Goal: Task Accomplishment & Management: Manage account settings

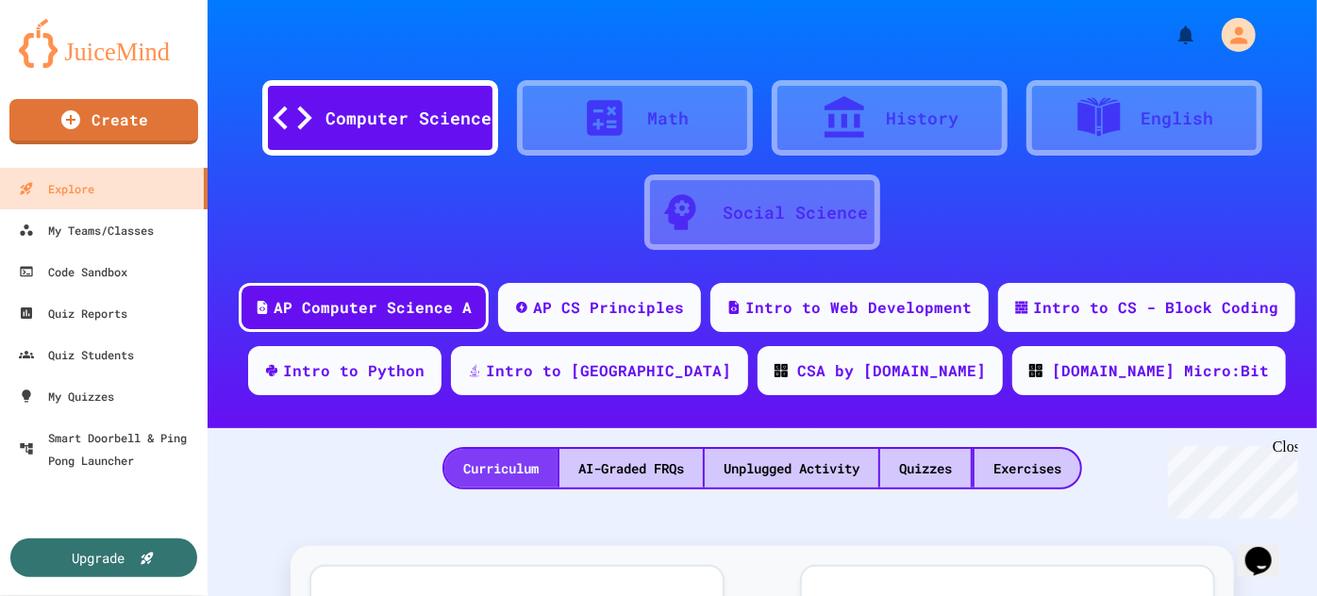
click at [505, 472] on div "Curriculum" at bounding box center [500, 468] width 113 height 39
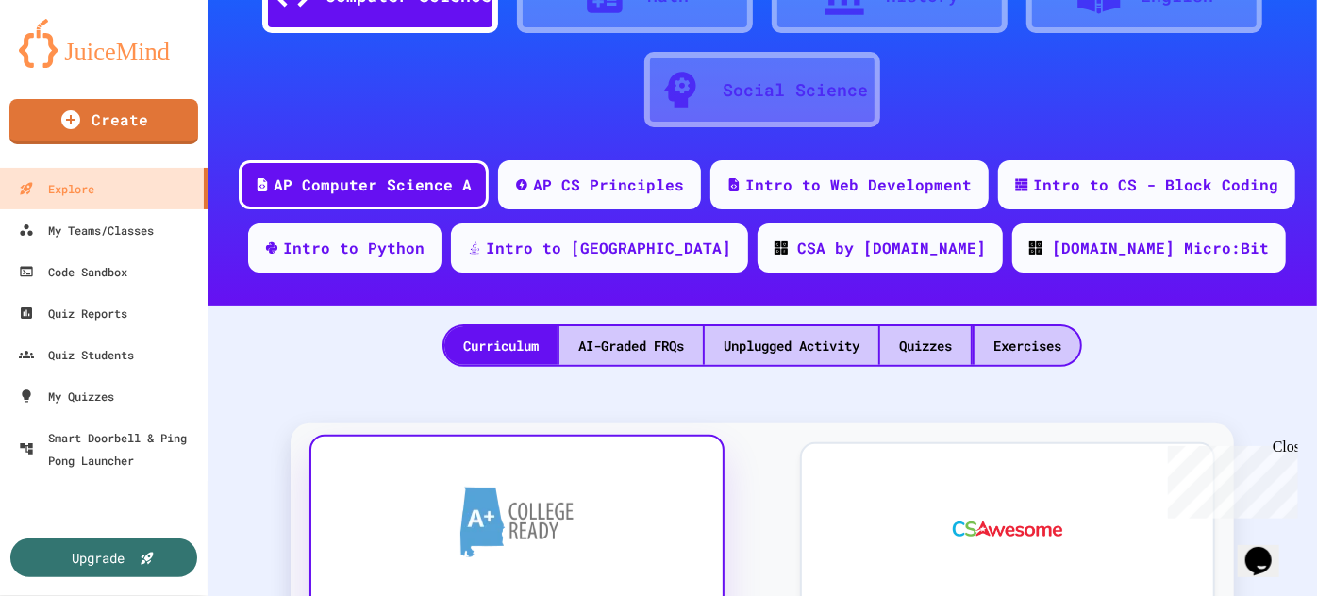
scroll to position [120, 0]
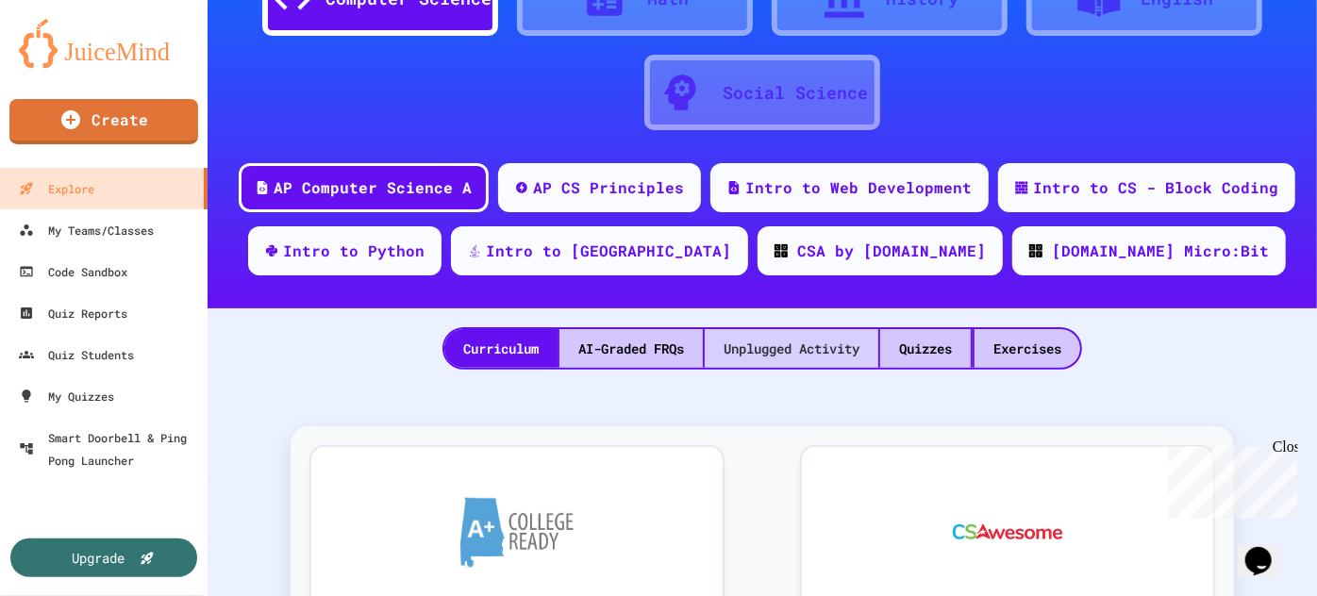
click at [760, 345] on div "Unplugged Activity" at bounding box center [792, 348] width 174 height 39
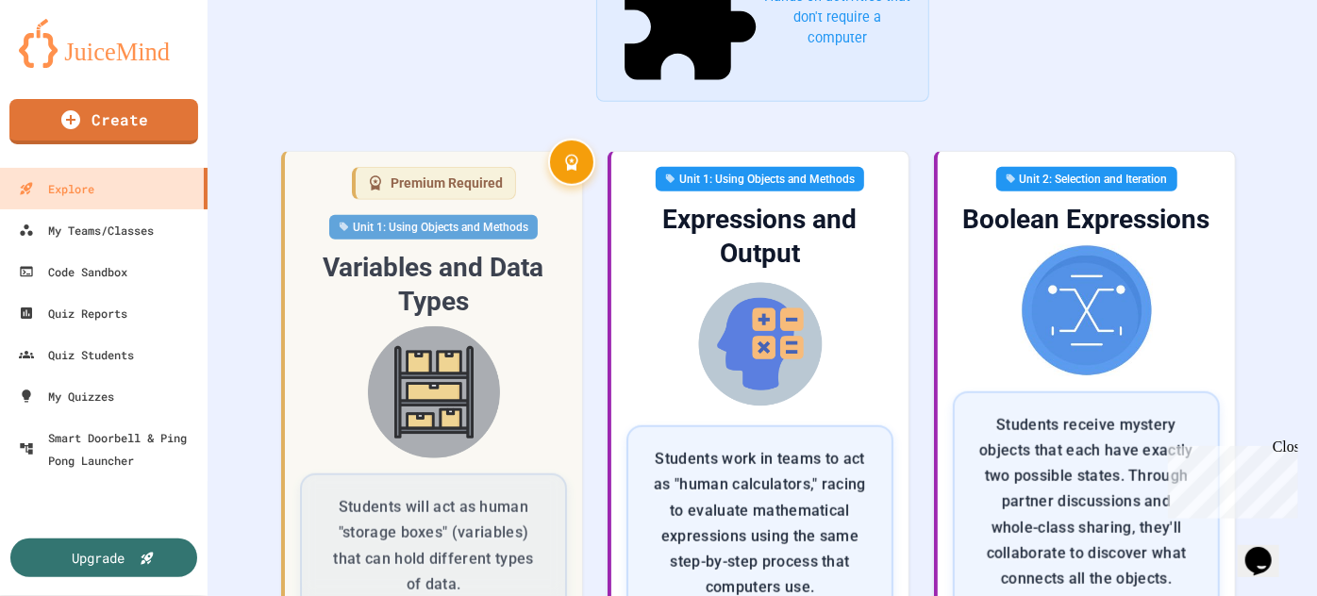
scroll to position [698, 0]
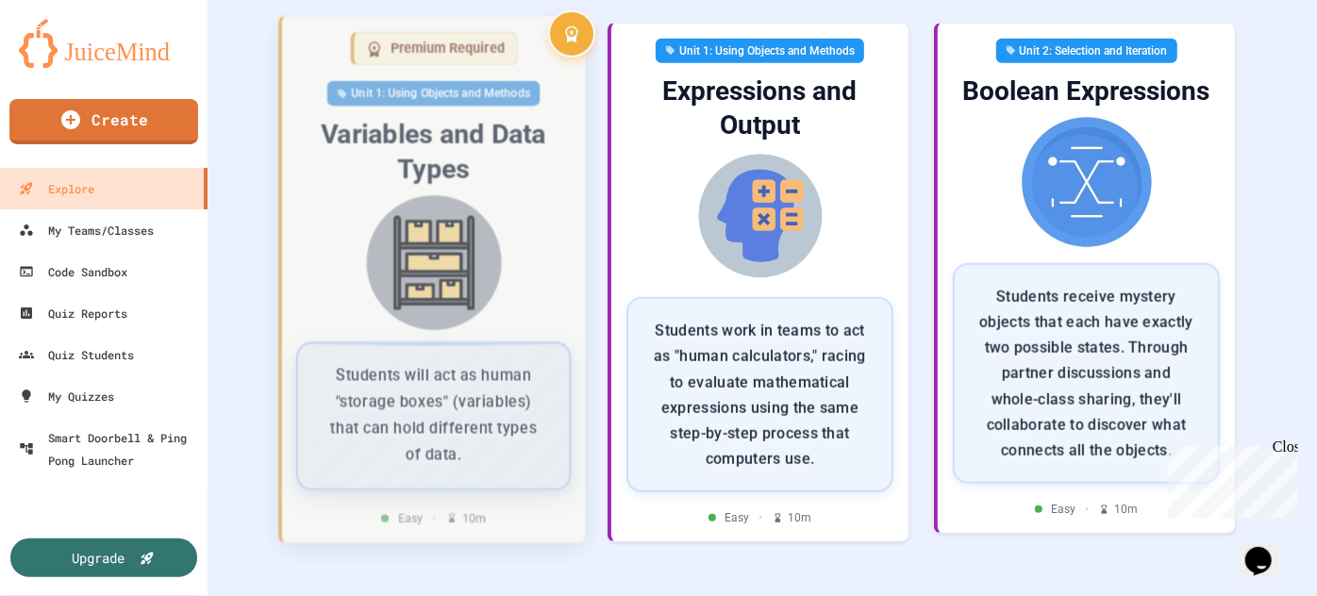
click at [420, 341] on div "Students will act as human "storage boxes" (variables) that can hold different …" at bounding box center [433, 415] width 275 height 148
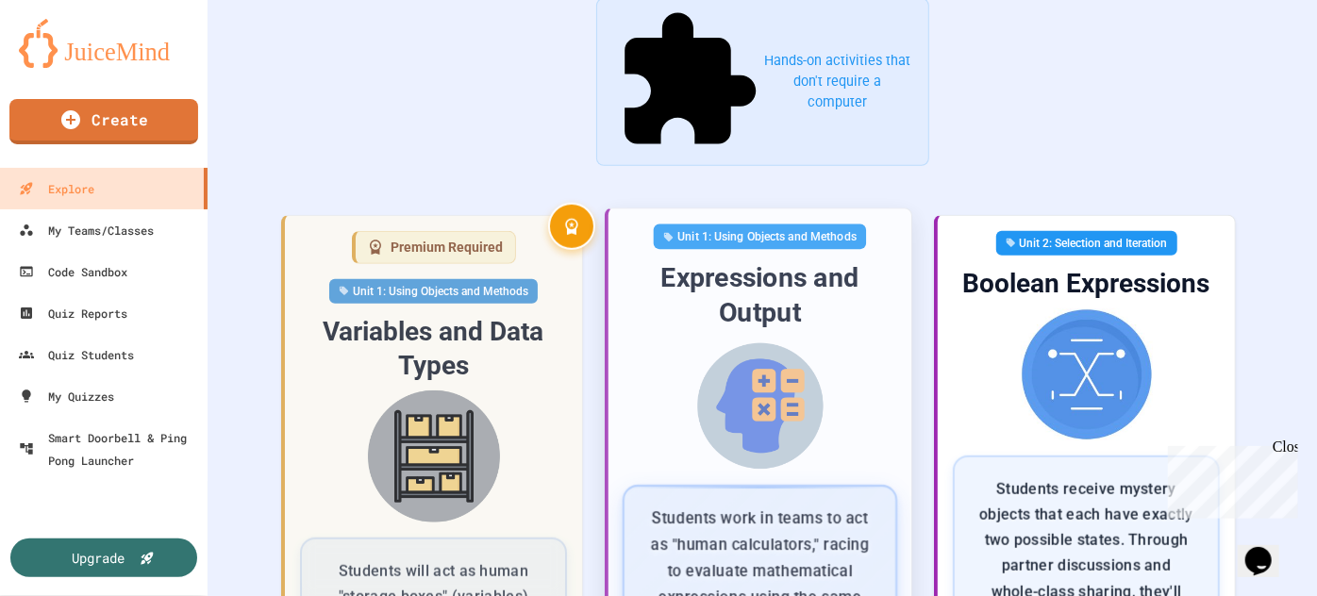
scroll to position [506, 0]
click at [835, 260] on div "Expressions and Output" at bounding box center [759, 295] width 273 height 70
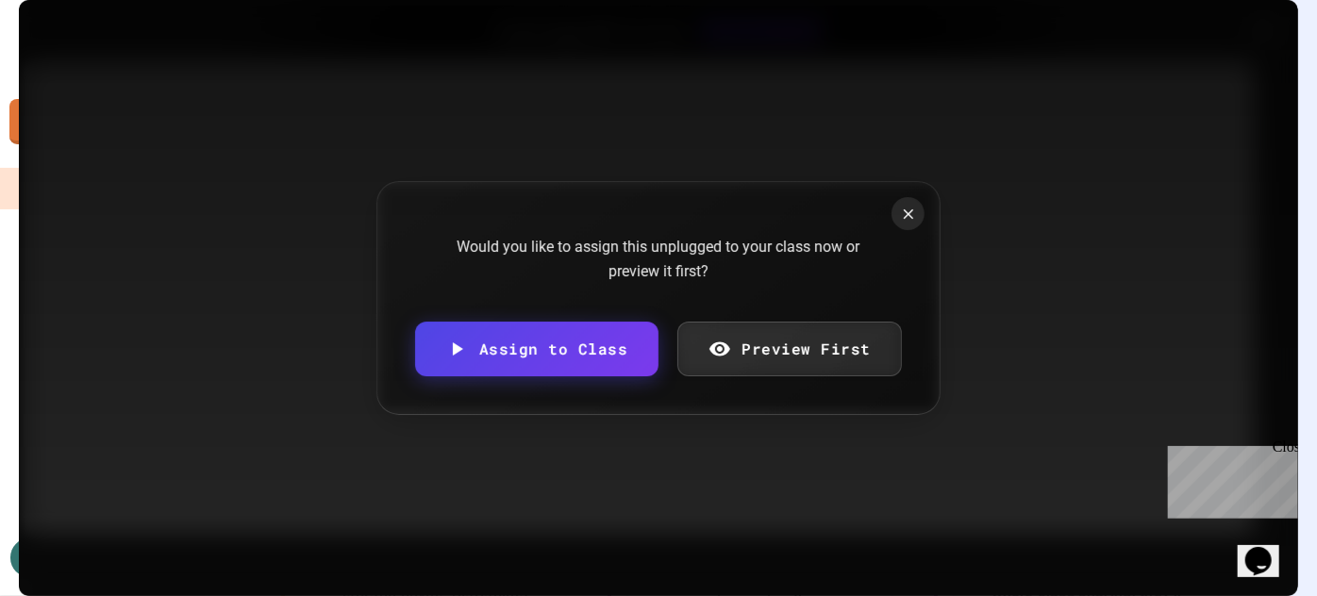
click at [746, 347] on link "Preview First" at bounding box center [789, 349] width 225 height 55
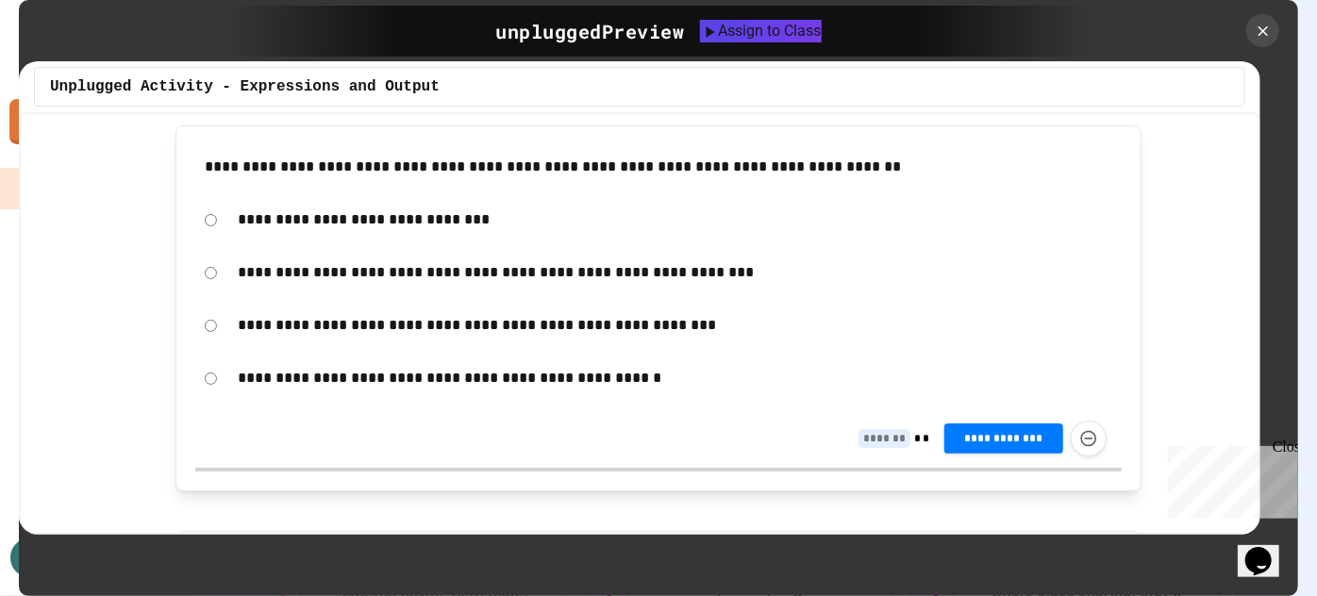
scroll to position [3006, 0]
click at [769, 325] on p "**********" at bounding box center [675, 324] width 875 height 25
click at [1265, 38] on icon at bounding box center [1262, 31] width 21 height 21
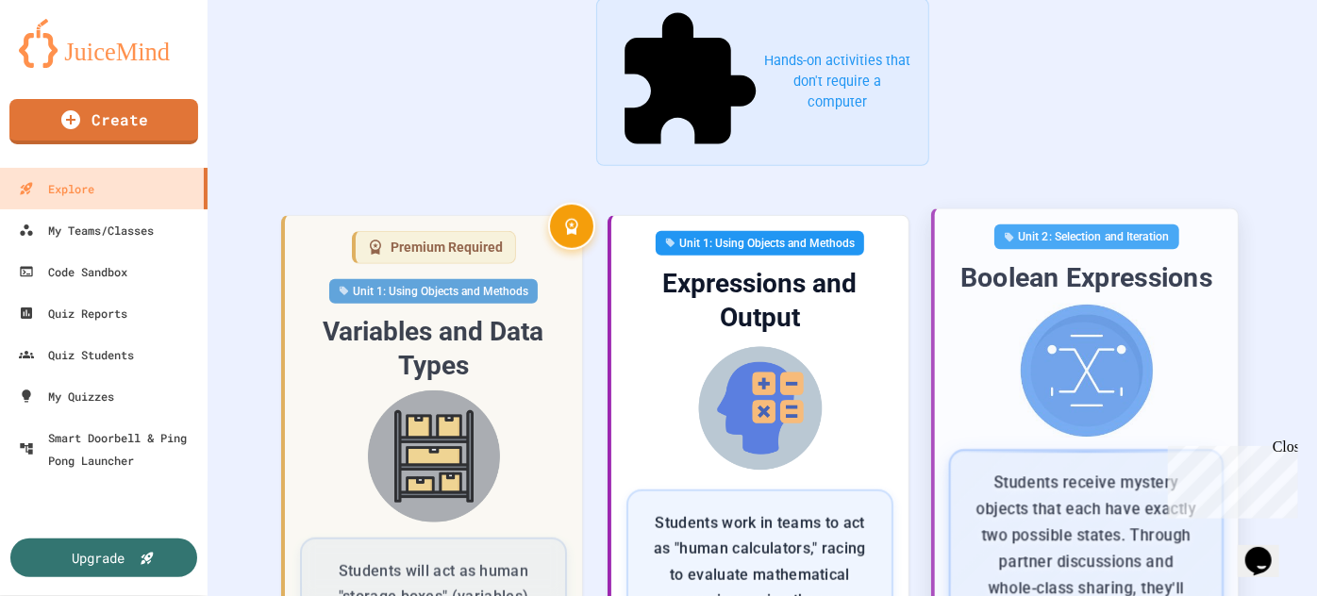
click at [1098, 309] on div "Unit 2: Selection and Iteration Boolean Expressions Students receive mystery ob…" at bounding box center [1086, 468] width 273 height 489
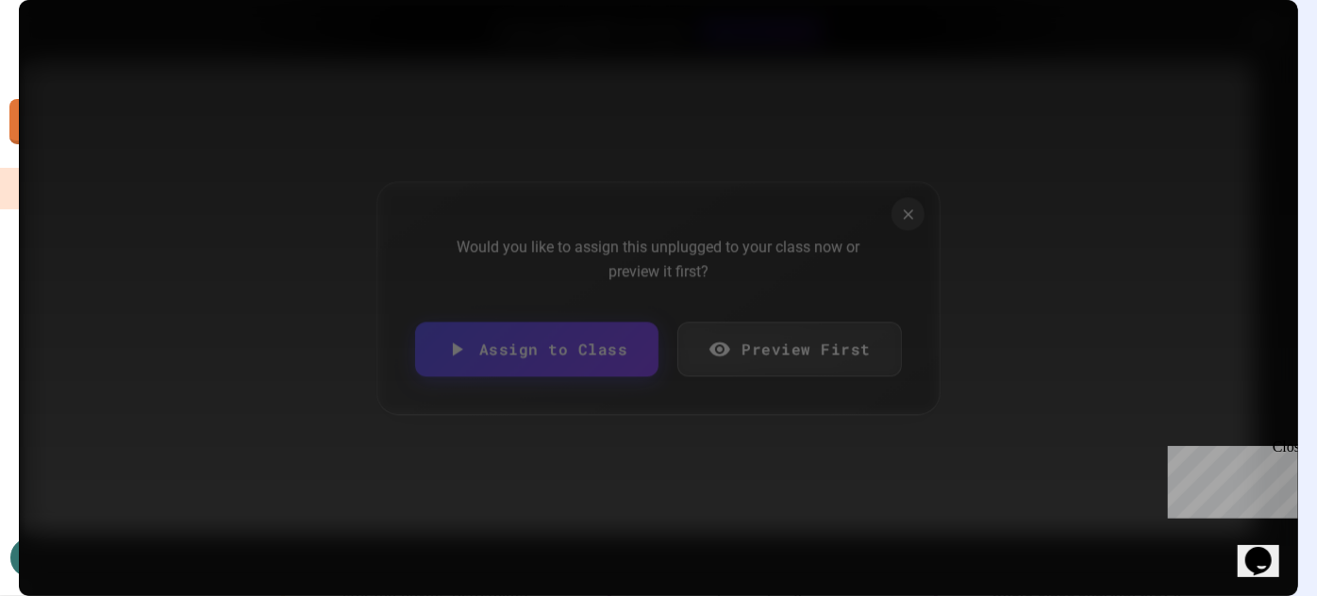
click at [788, 350] on link "Preview First" at bounding box center [789, 349] width 225 height 55
click at [795, 340] on link "Preview First" at bounding box center [789, 349] width 225 height 55
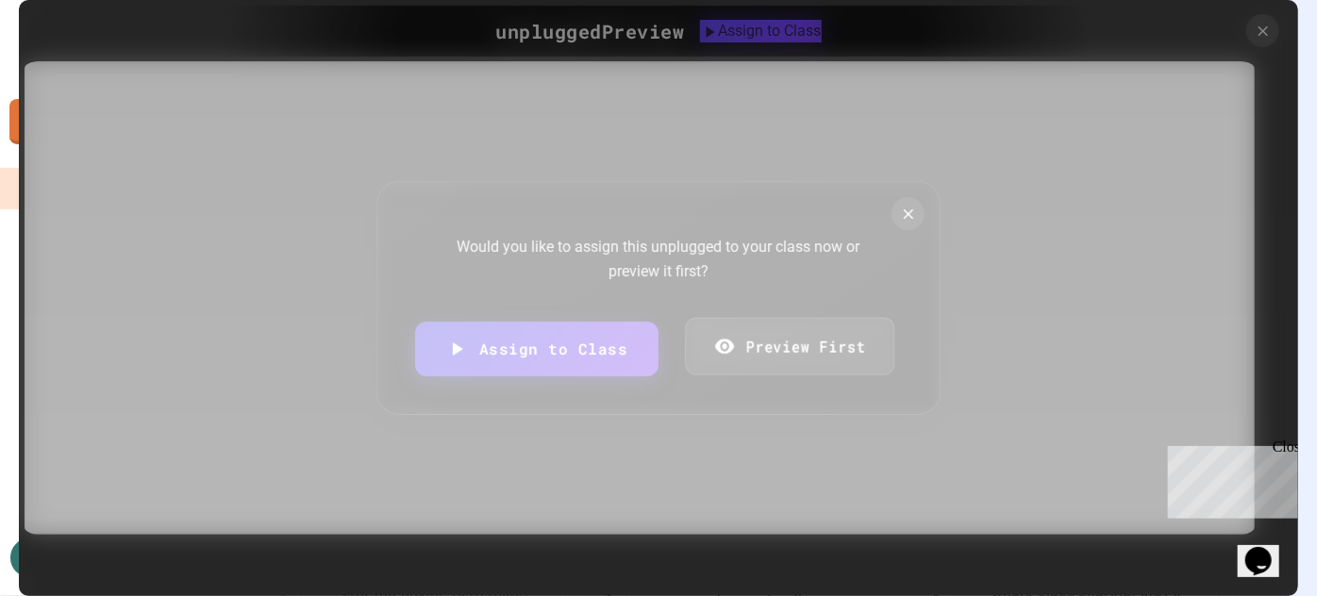
click at [785, 353] on link "Preview First" at bounding box center [789, 346] width 209 height 58
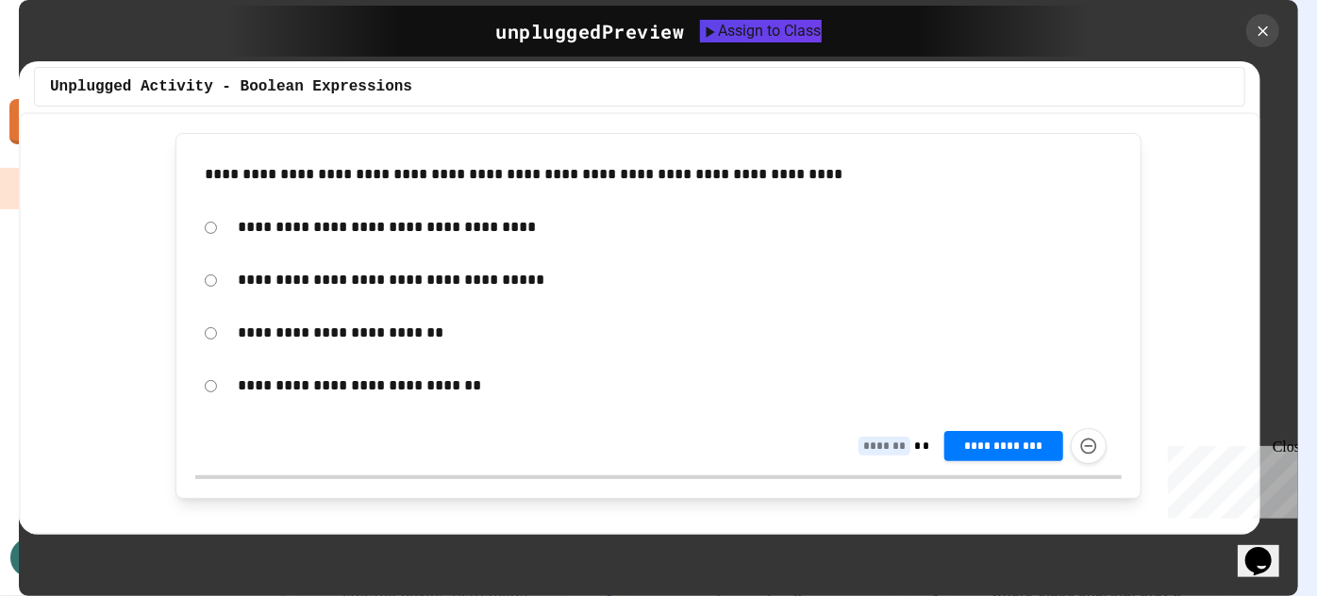
scroll to position [2641, 0]
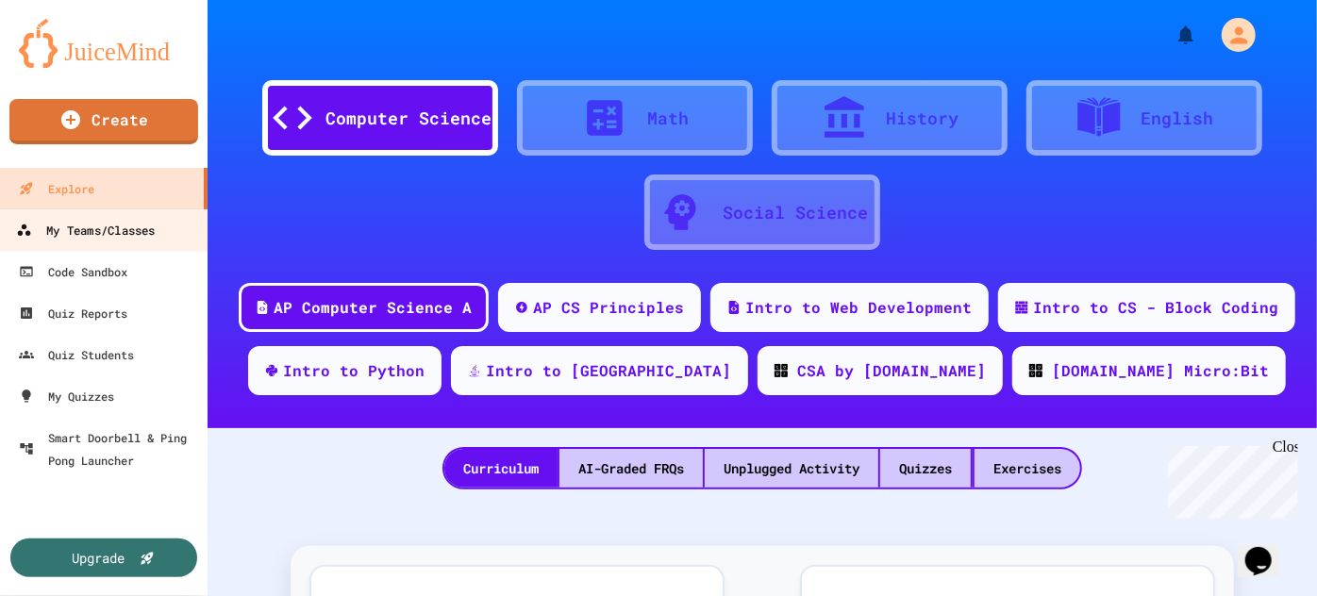
click at [143, 239] on div "My Teams/Classes" at bounding box center [85, 231] width 139 height 24
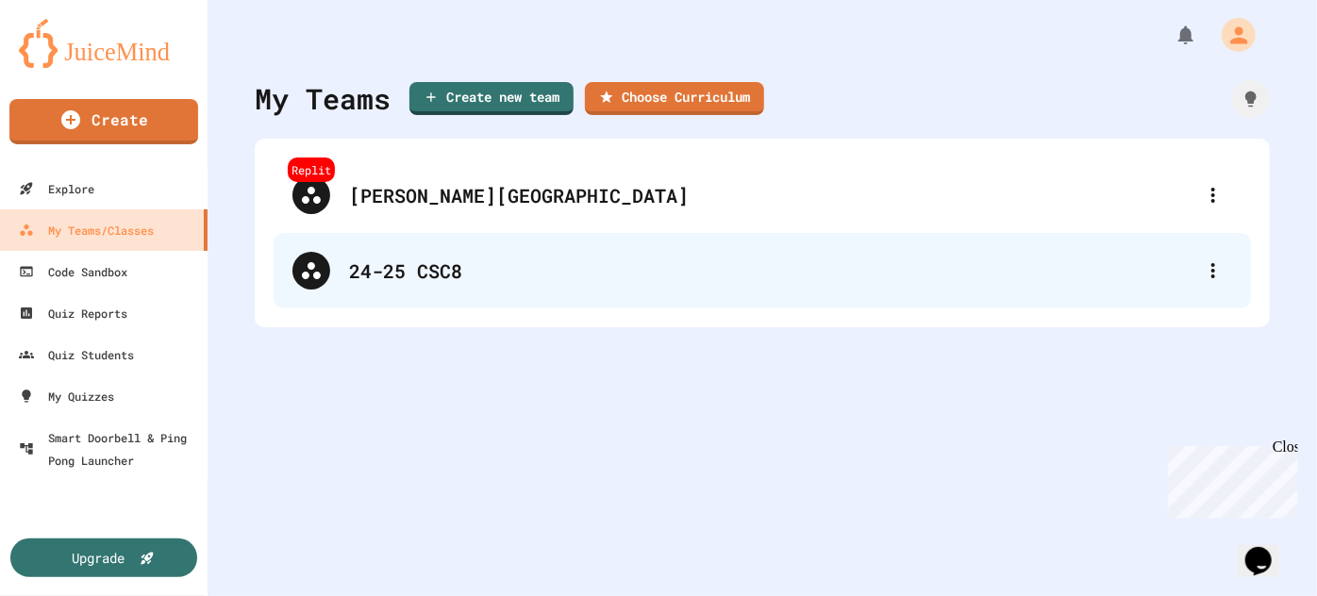
click at [449, 273] on div "24-25 CSC8" at bounding box center [771, 271] width 845 height 28
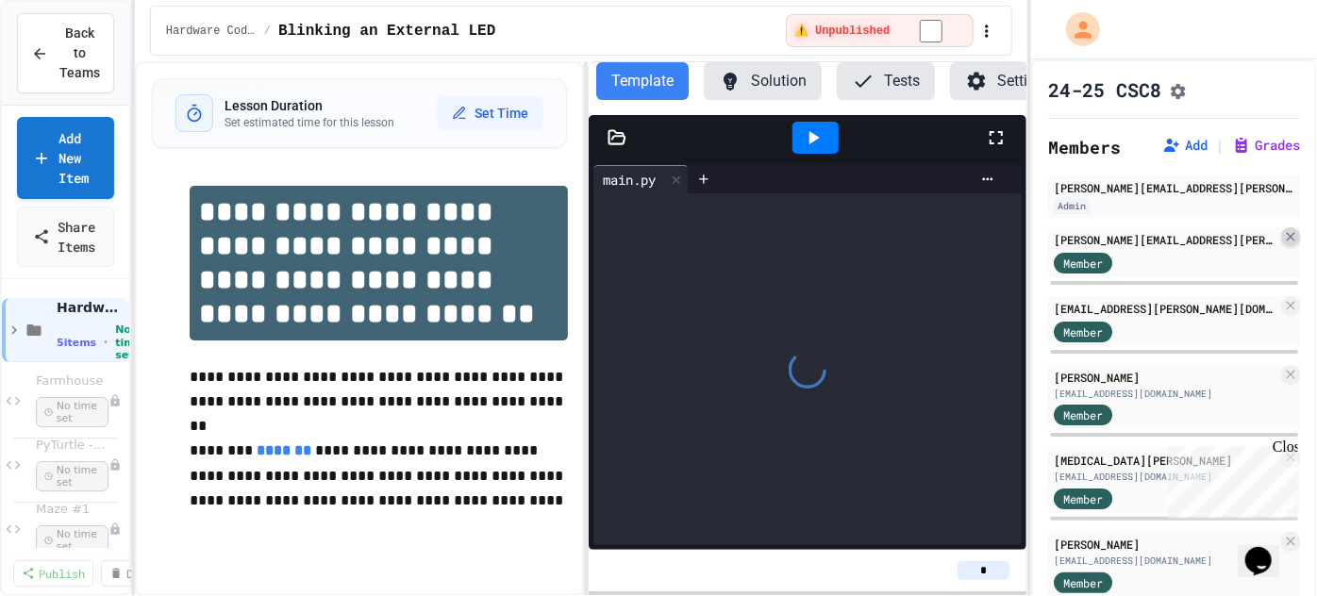
click at [1294, 244] on icon at bounding box center [1290, 236] width 15 height 15
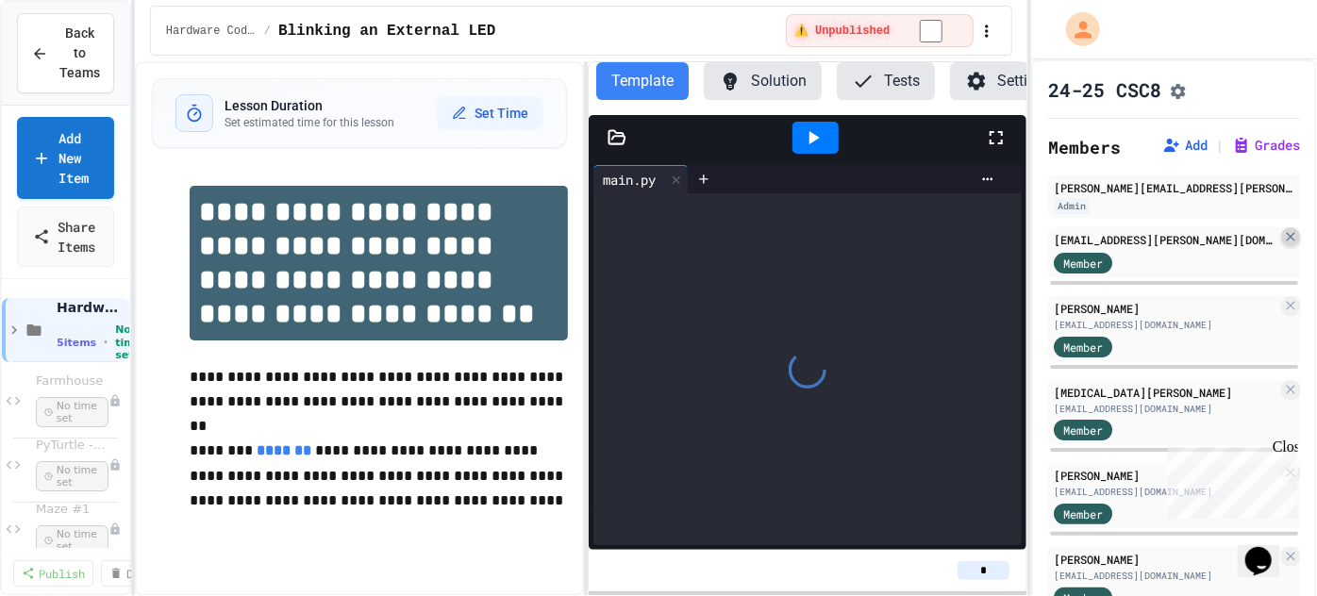
click at [1290, 244] on icon at bounding box center [1290, 236] width 15 height 15
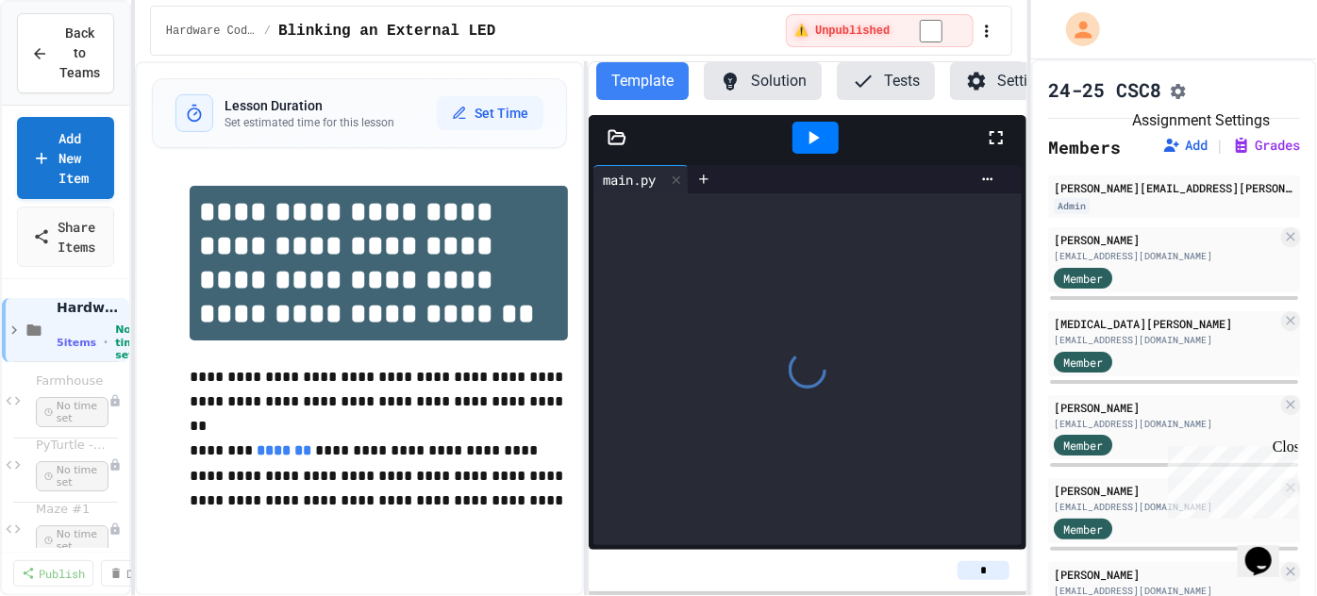
click at [1182, 96] on icon "Assignment Settings" at bounding box center [1178, 91] width 15 height 15
drag, startPoint x: 474, startPoint y: 232, endPoint x: 421, endPoint y: 236, distance: 53.9
type input "**********"
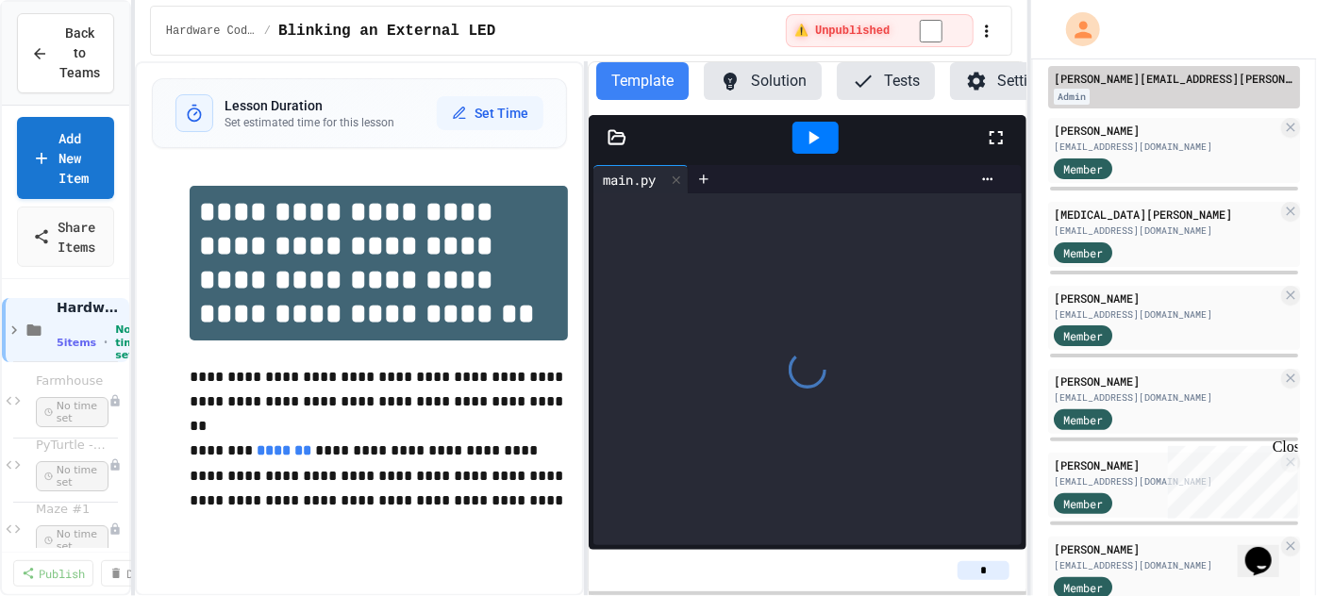
scroll to position [144, 0]
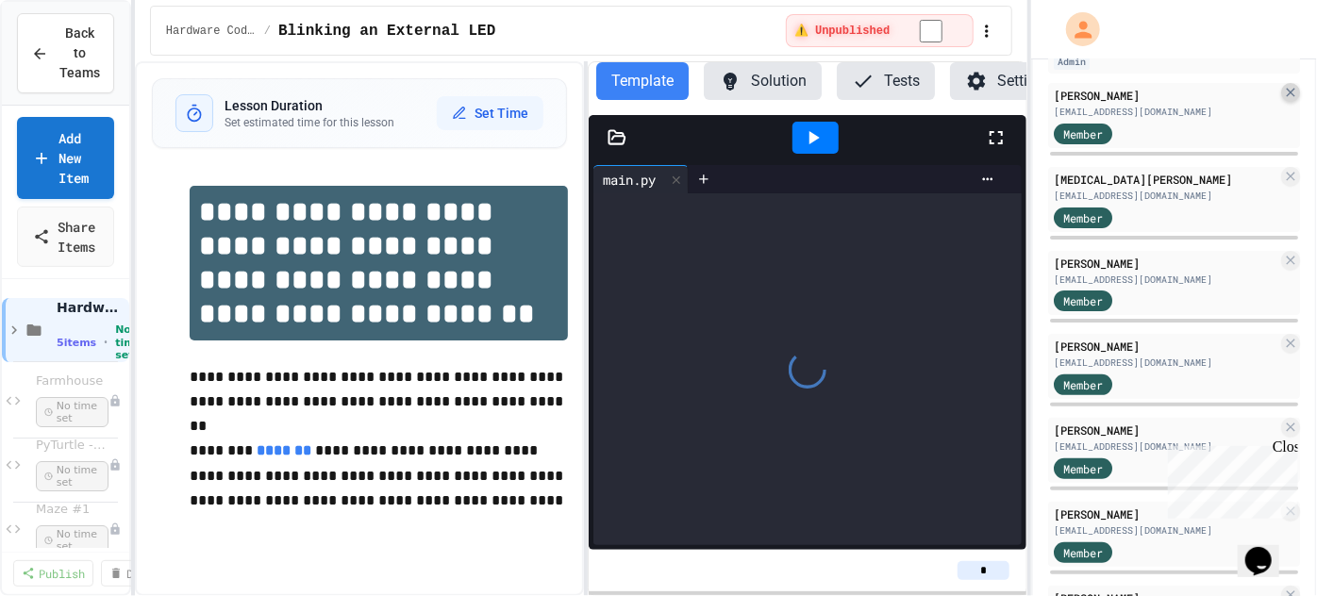
click at [1287, 96] on icon at bounding box center [1289, 92] width 8 height 8
click at [1294, 99] on icon at bounding box center [1290, 92] width 15 height 15
click at [1294, 91] on icon at bounding box center [1290, 92] width 15 height 15
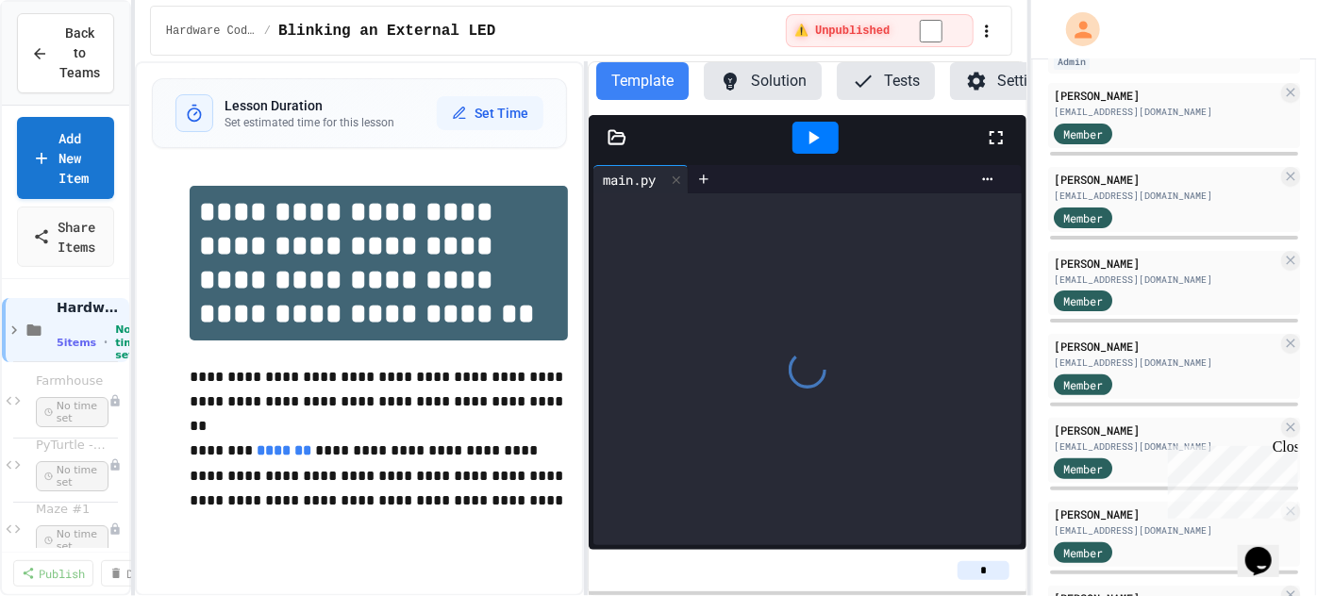
click at [1289, 100] on icon at bounding box center [1290, 92] width 15 height 15
click at [1289, 96] on icon at bounding box center [1289, 92] width 8 height 8
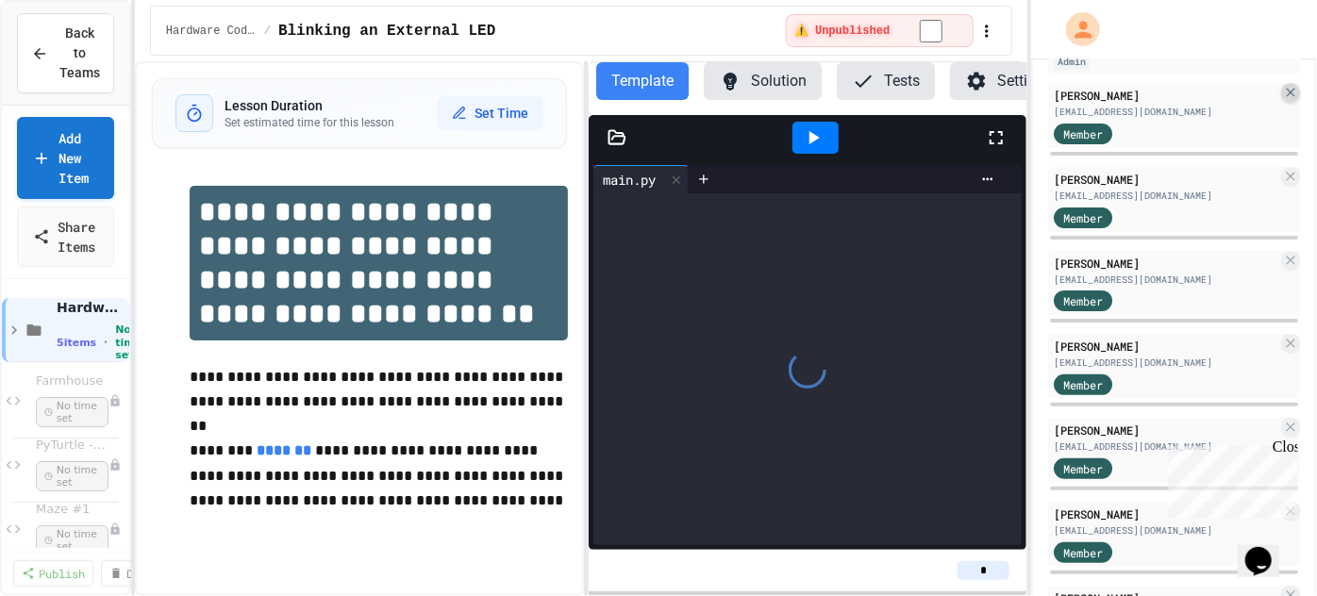
click at [1291, 93] on icon at bounding box center [1290, 92] width 15 height 15
click at [1285, 99] on icon at bounding box center [1290, 92] width 15 height 15
click at [1292, 96] on icon at bounding box center [1289, 92] width 8 height 8
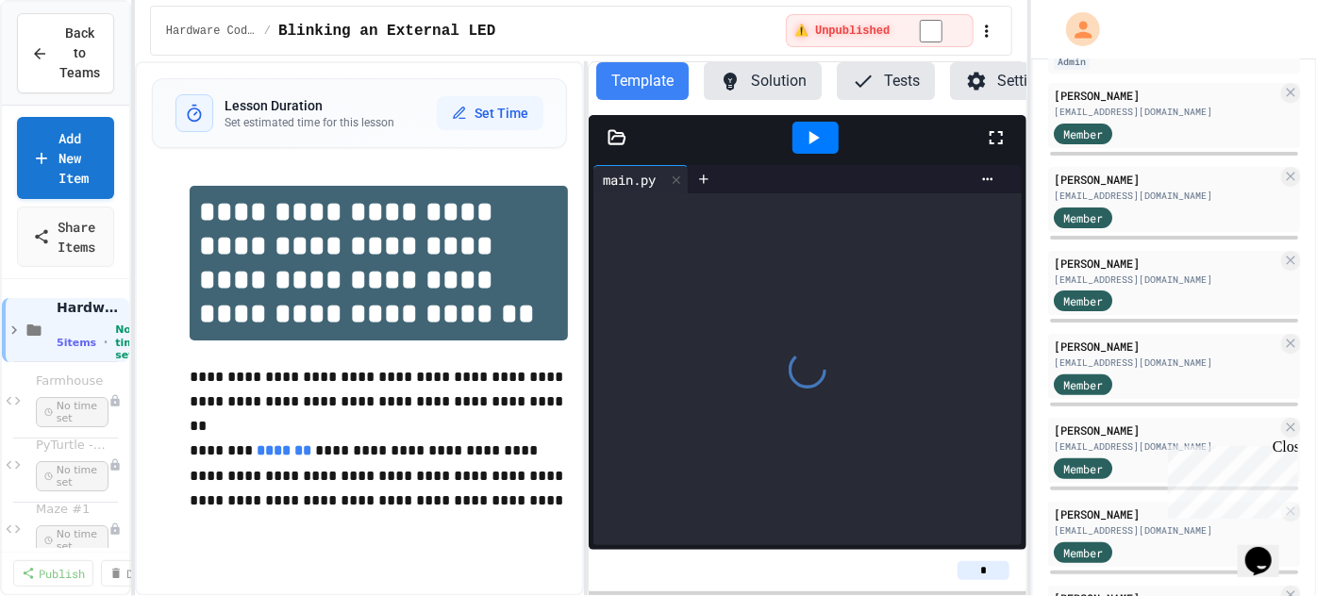
click at [1292, 96] on icon at bounding box center [1289, 92] width 8 height 8
click at [1289, 96] on icon at bounding box center [1289, 92] width 8 height 8
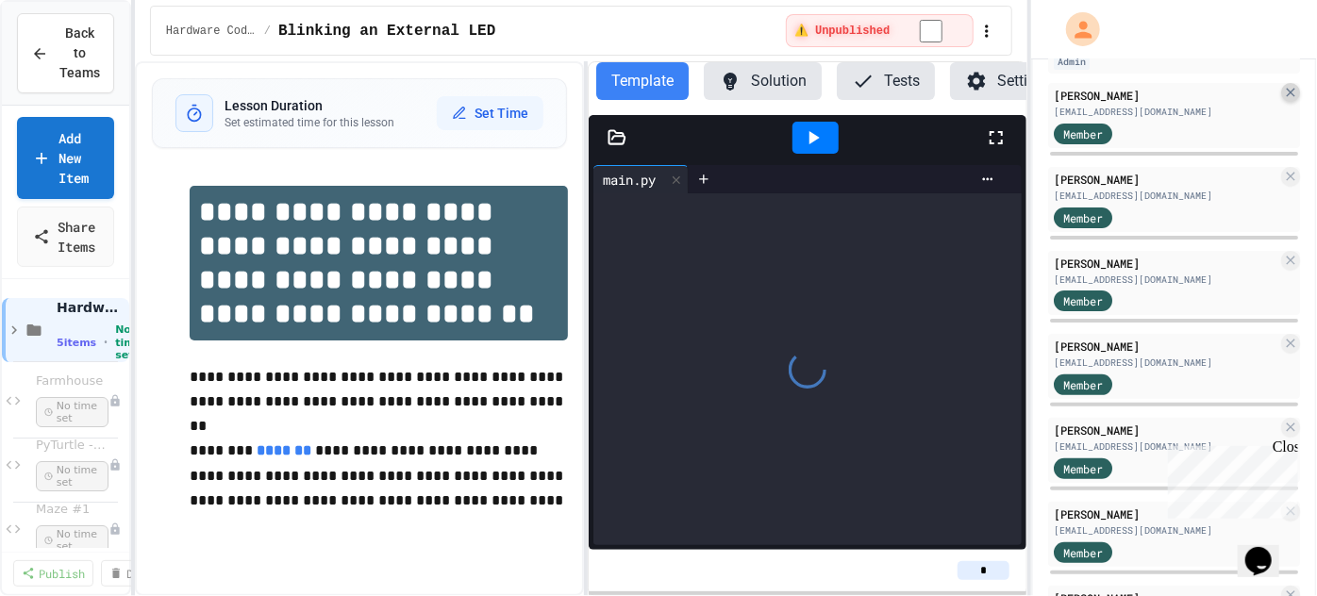
click at [1285, 100] on icon at bounding box center [1290, 92] width 15 height 15
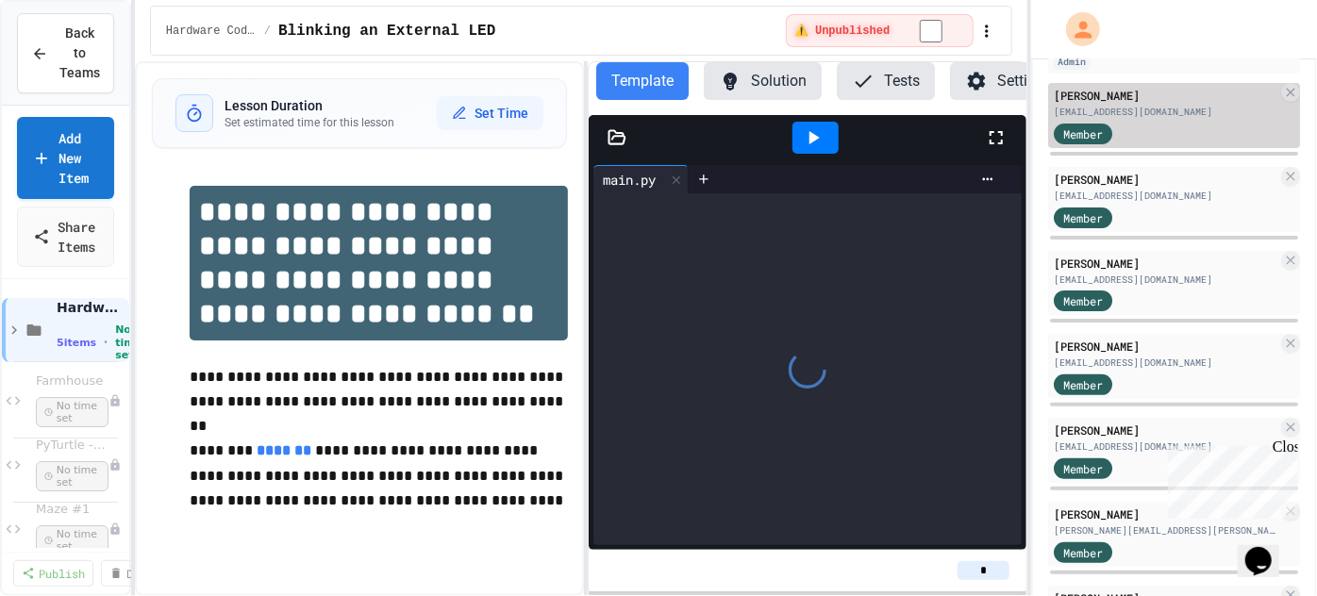
click at [1299, 93] on div "[PERSON_NAME] [EMAIL_ADDRESS][DOMAIN_NAME] Member" at bounding box center [1174, 115] width 252 height 65
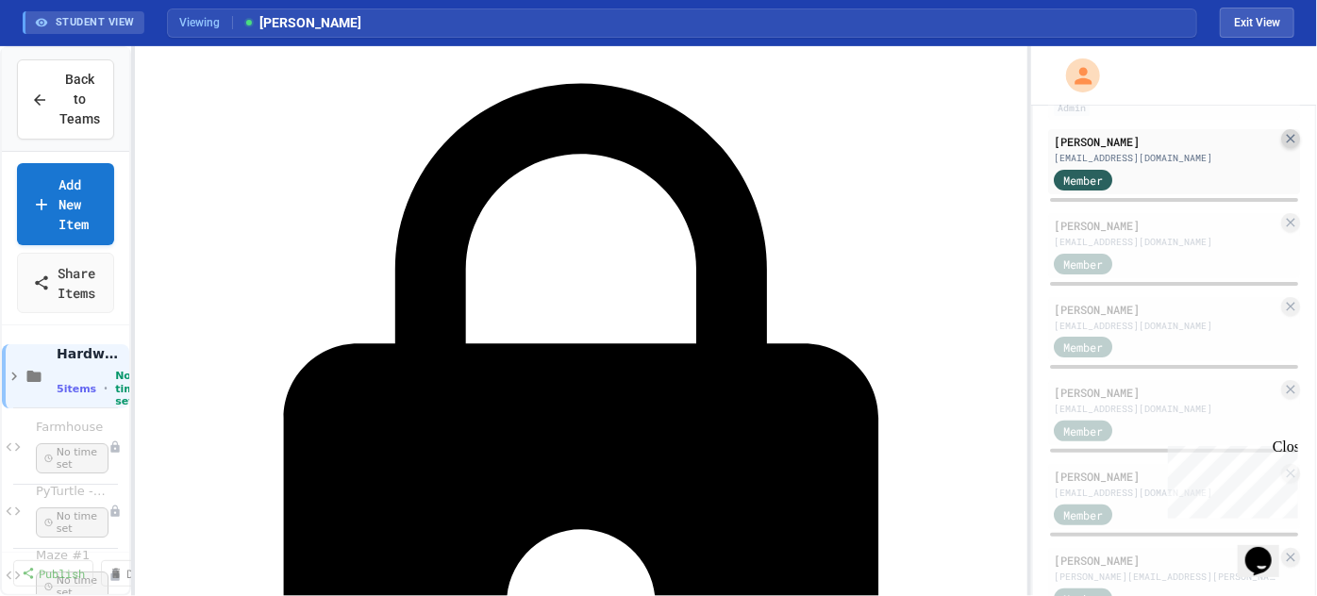
click at [1291, 146] on icon at bounding box center [1290, 138] width 15 height 15
click at [1288, 143] on icon at bounding box center [1290, 138] width 15 height 15
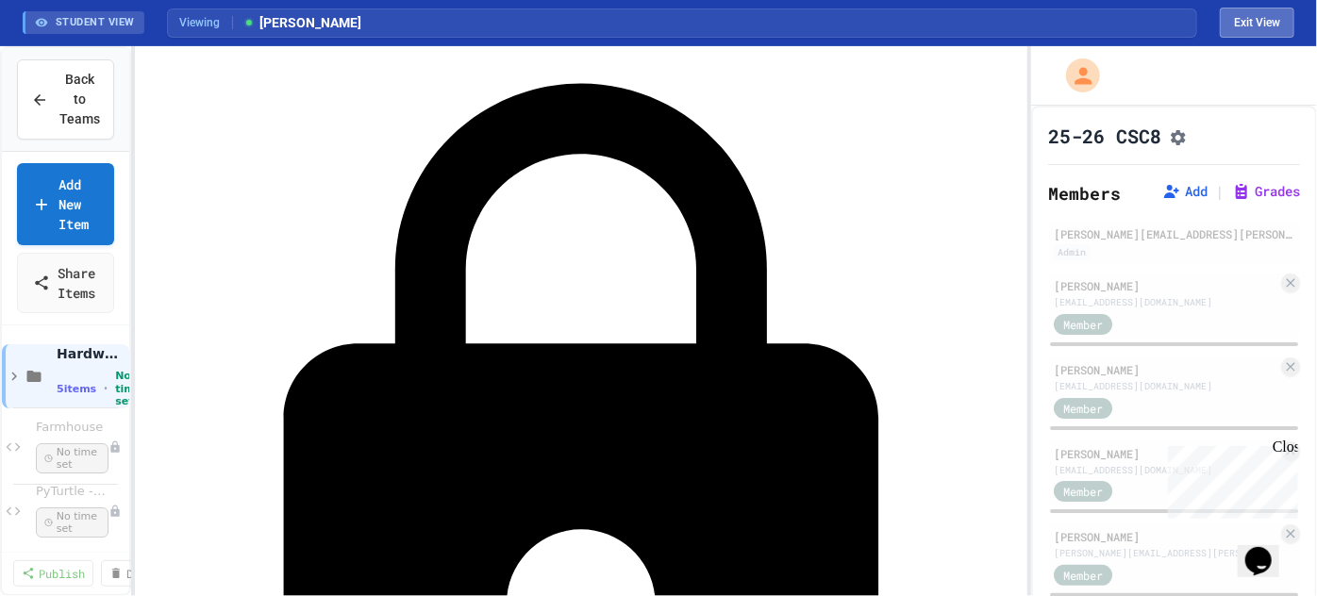
click at [1267, 21] on button "Exit View" at bounding box center [1256, 23] width 75 height 30
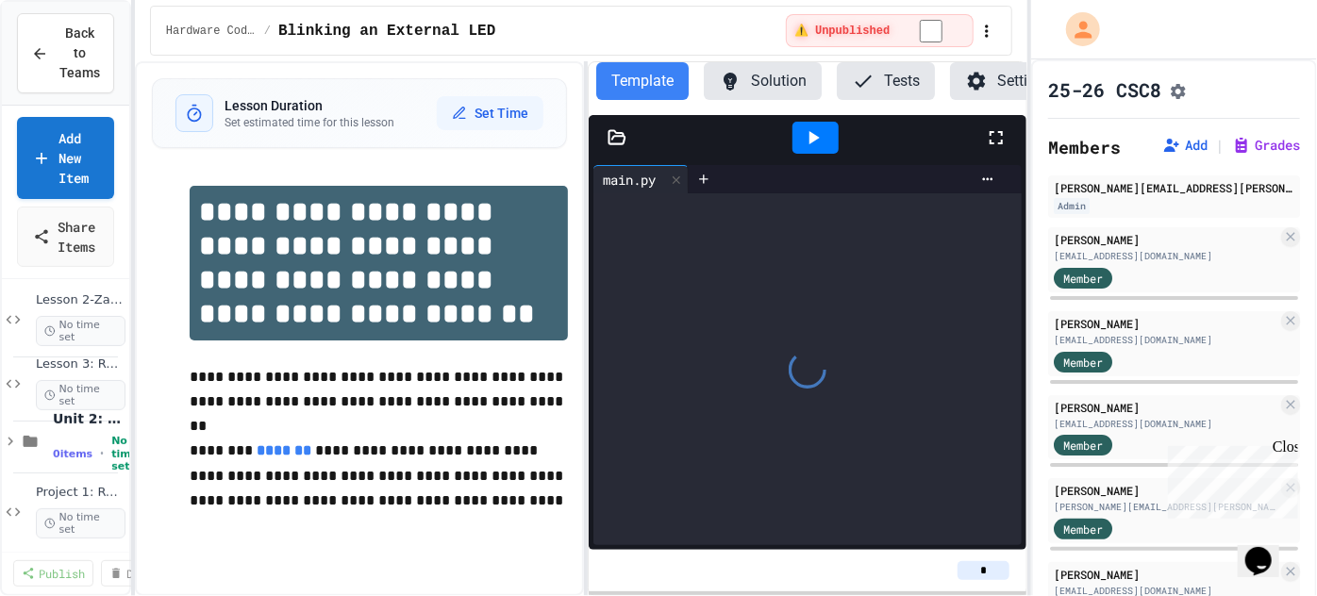
scroll to position [332, 0]
click at [1295, 236] on icon at bounding box center [1290, 236] width 15 height 15
click at [1292, 240] on icon at bounding box center [1289, 236] width 8 height 8
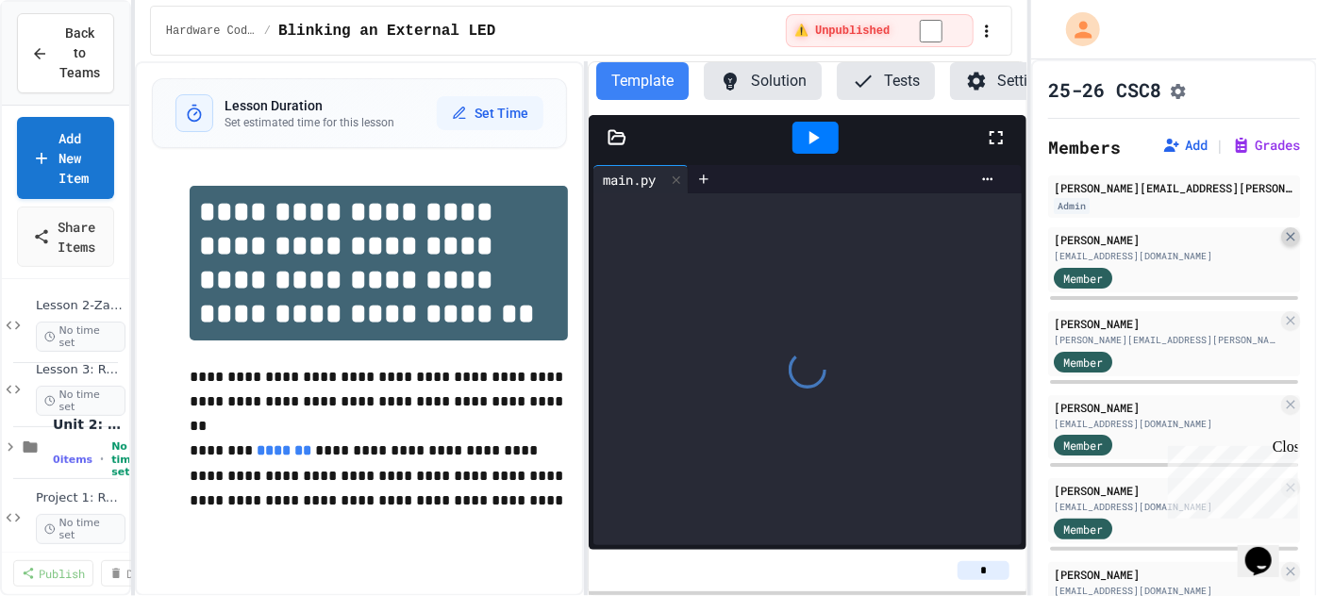
click at [1297, 238] on icon at bounding box center [1290, 236] width 15 height 15
click at [1284, 242] on icon at bounding box center [1290, 236] width 15 height 15
click at [1294, 237] on icon at bounding box center [1290, 236] width 15 height 15
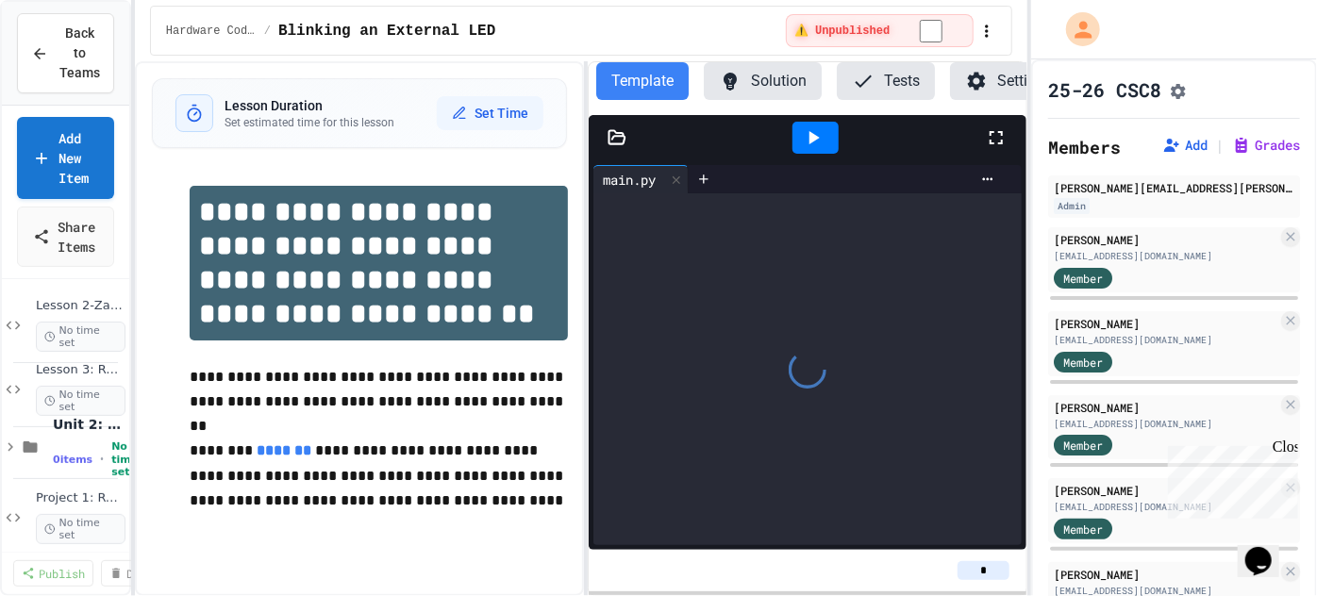
click at [1291, 244] on icon at bounding box center [1290, 236] width 15 height 15
click at [1287, 241] on icon at bounding box center [1290, 236] width 15 height 15
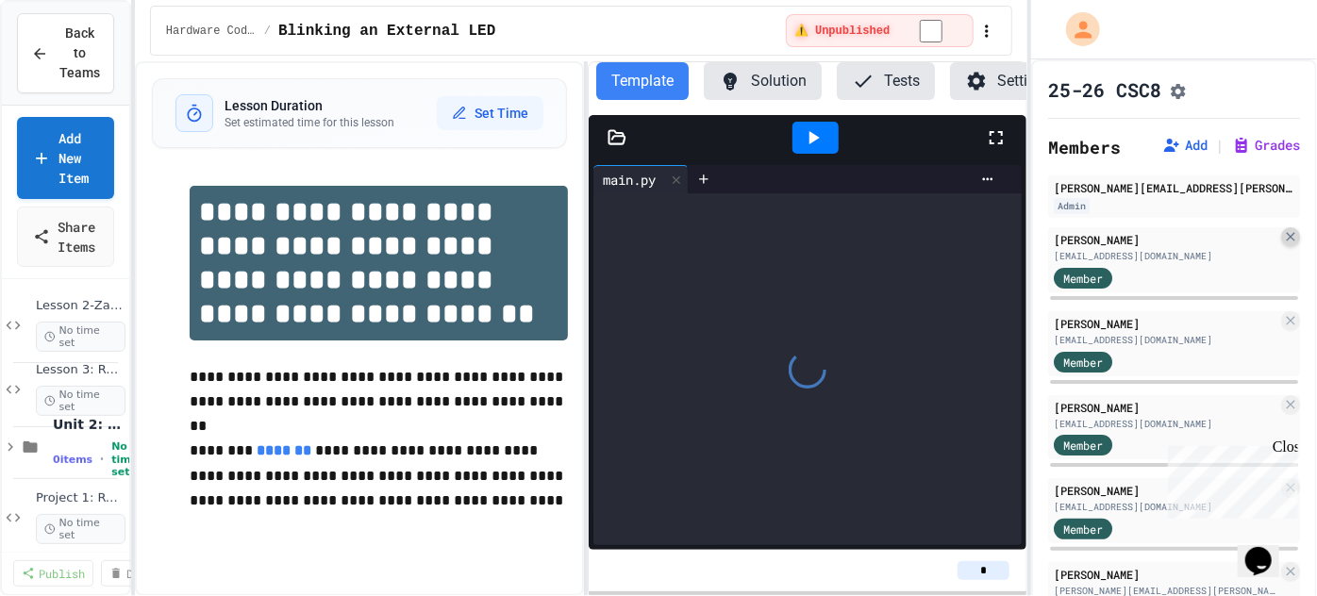
click at [1292, 240] on icon at bounding box center [1290, 236] width 15 height 15
click at [1293, 244] on icon at bounding box center [1290, 236] width 15 height 15
click at [1288, 448] on div "Close" at bounding box center [1283, 450] width 24 height 24
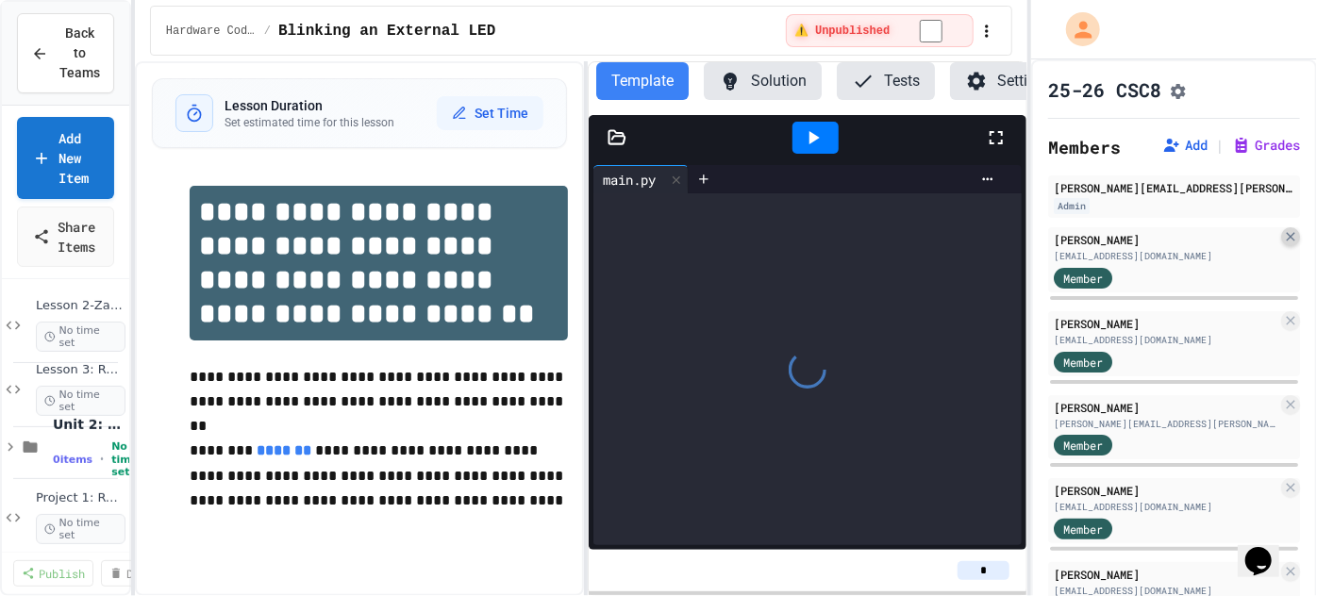
click at [1292, 240] on icon at bounding box center [1289, 236] width 8 height 8
click at [1291, 240] on icon at bounding box center [1289, 236] width 8 height 8
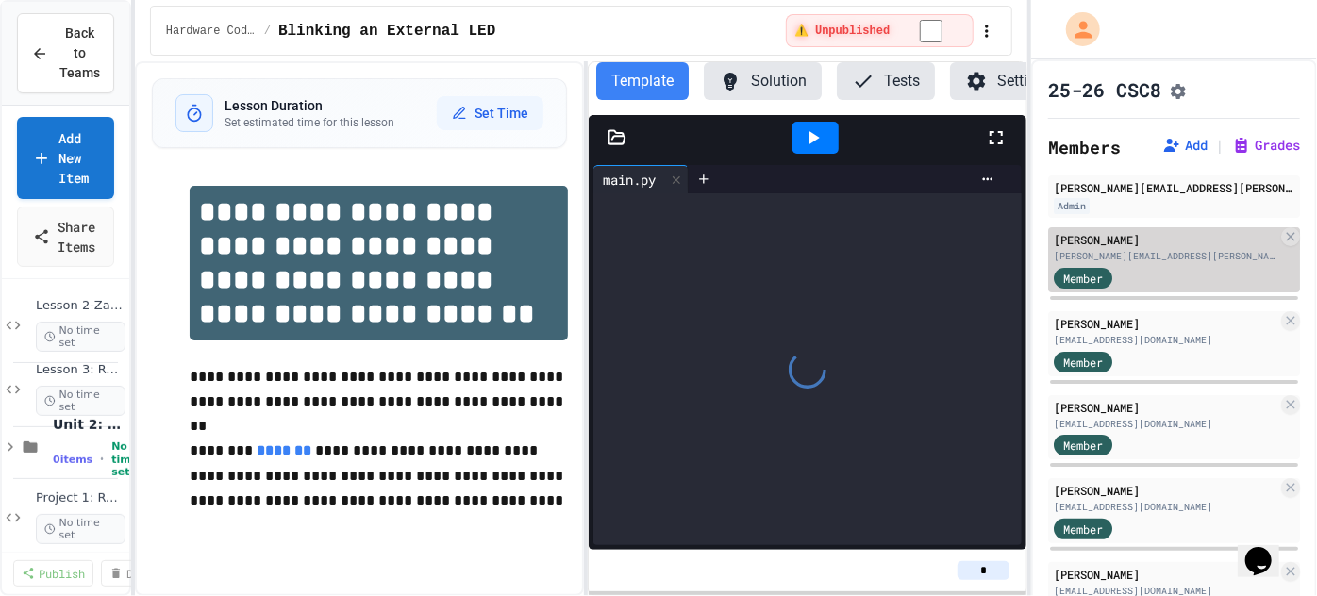
click at [1280, 243] on div "[PERSON_NAME] [PERSON_NAME][EMAIL_ADDRESS][PERSON_NAME][DOMAIN_NAME] Member" at bounding box center [1174, 259] width 252 height 65
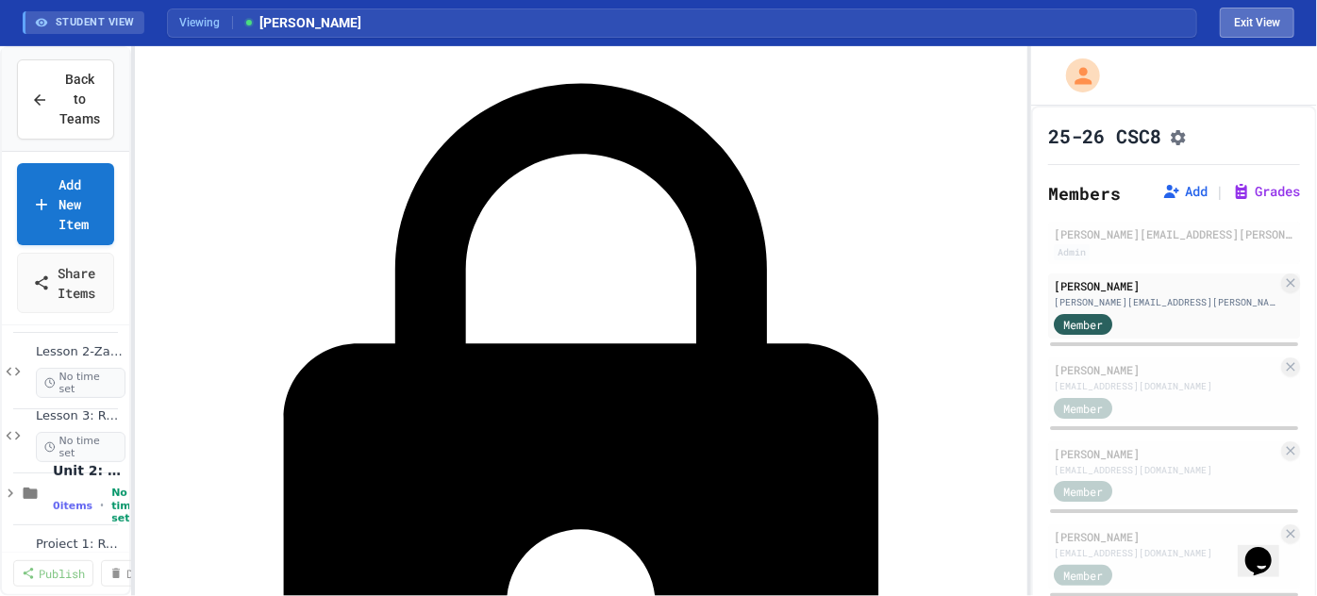
click at [1265, 25] on button "Exit View" at bounding box center [1256, 23] width 75 height 30
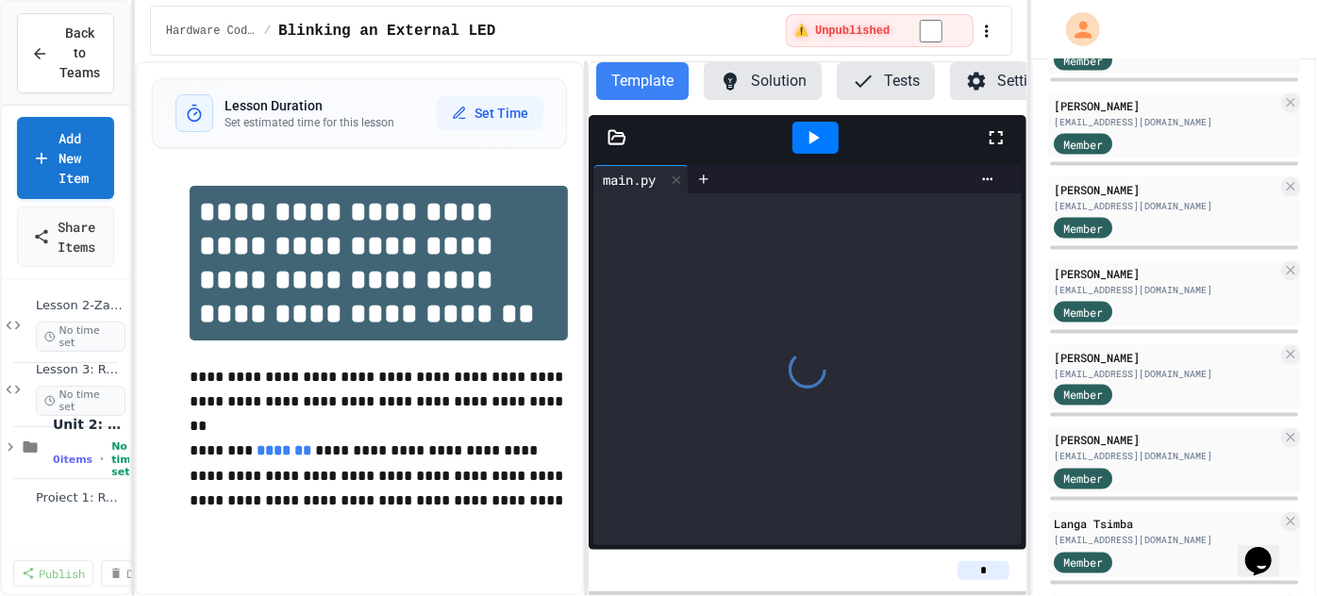
scroll to position [1848, 0]
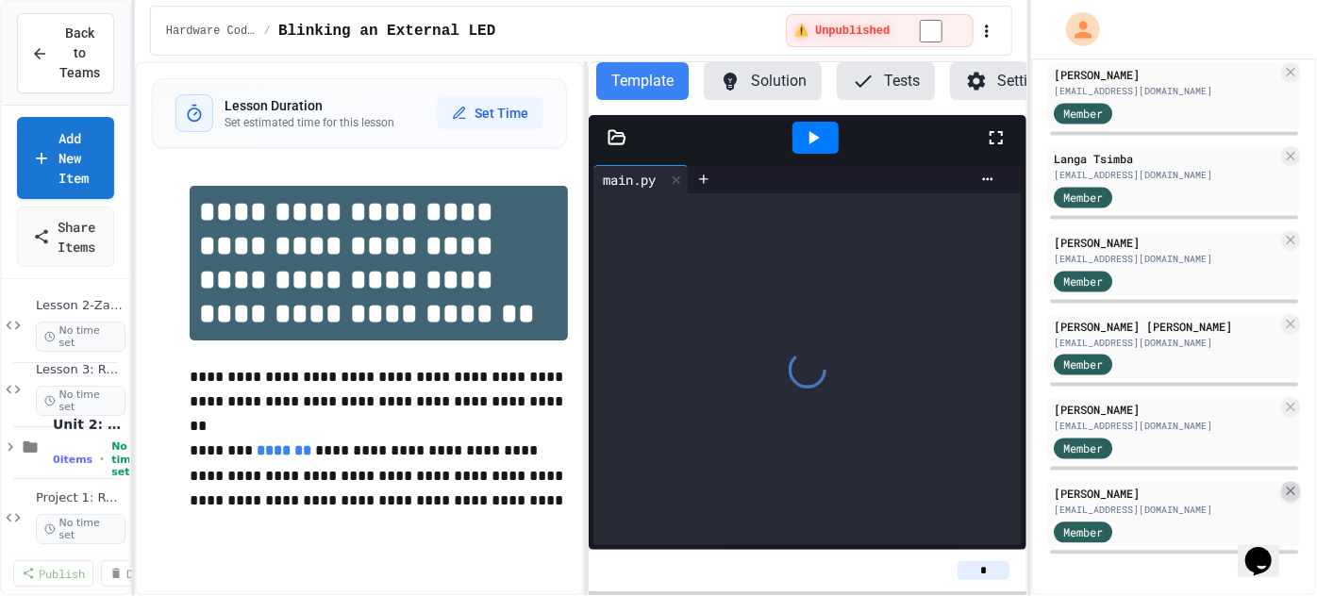
click at [1292, 485] on icon at bounding box center [1290, 491] width 15 height 15
click at [1291, 485] on icon at bounding box center [1290, 491] width 15 height 15
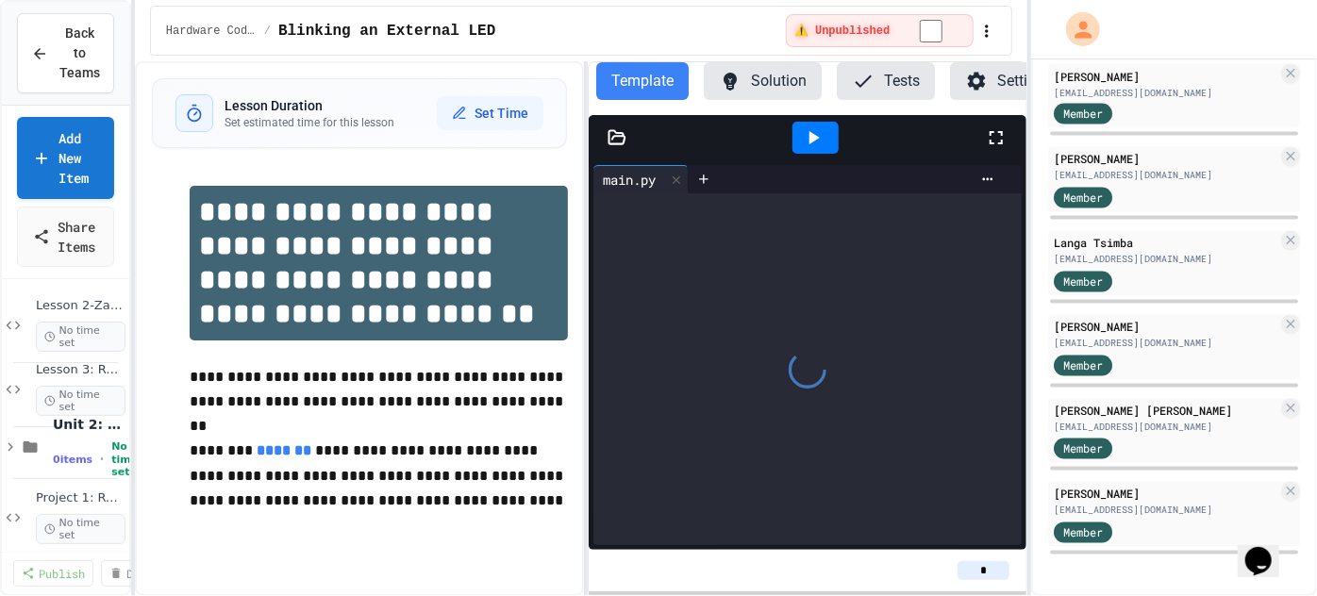
click at [1286, 489] on icon at bounding box center [1289, 492] width 8 height 8
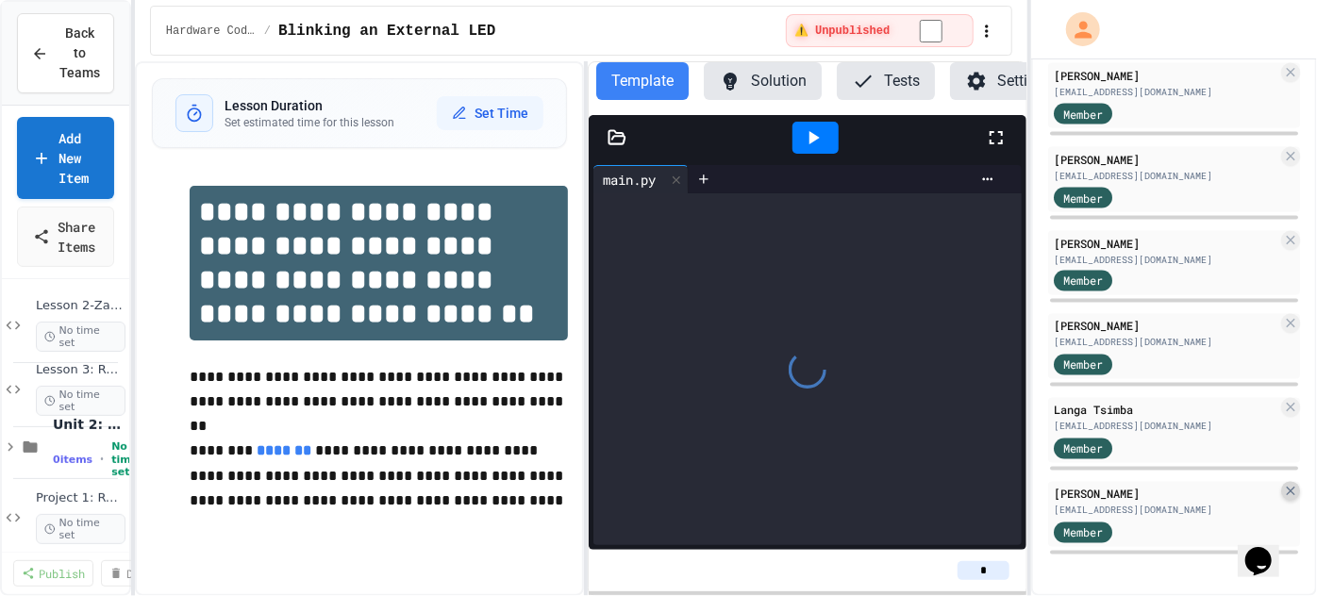
click at [1294, 485] on icon at bounding box center [1290, 491] width 15 height 15
click at [1297, 488] on icon at bounding box center [1290, 491] width 15 height 15
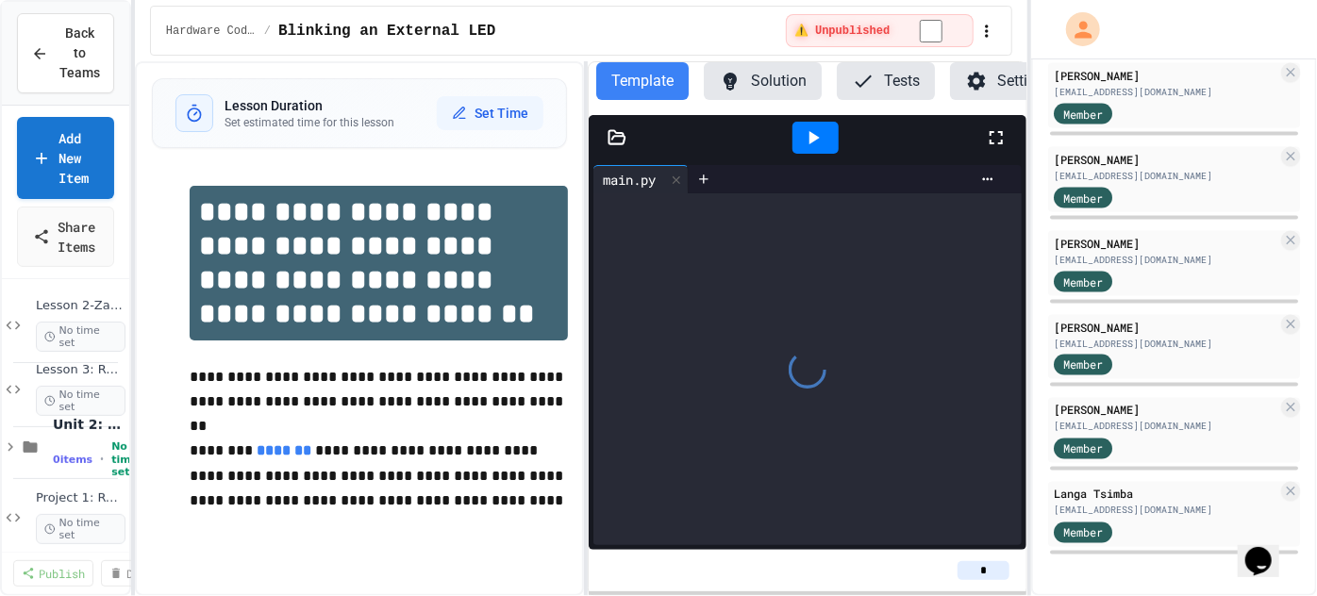
scroll to position [1428, 0]
click at [1294, 485] on icon at bounding box center [1290, 491] width 15 height 15
click at [1293, 489] on icon at bounding box center [1290, 492] width 15 height 15
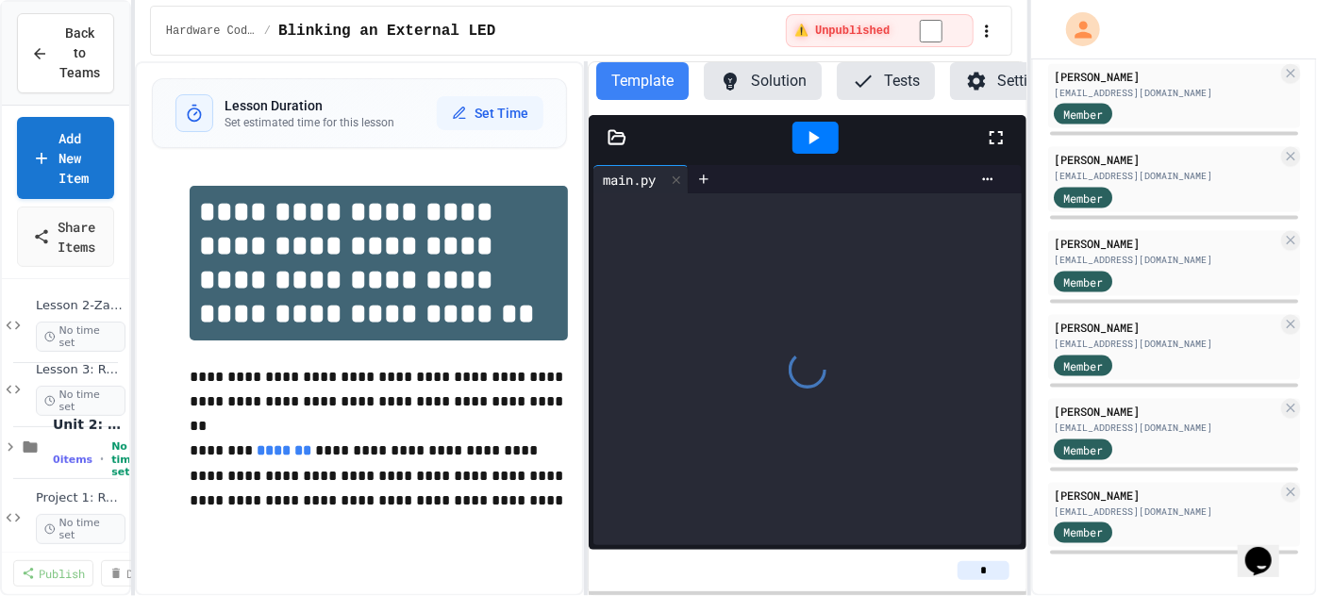
click at [1293, 405] on icon at bounding box center [1290, 407] width 15 height 15
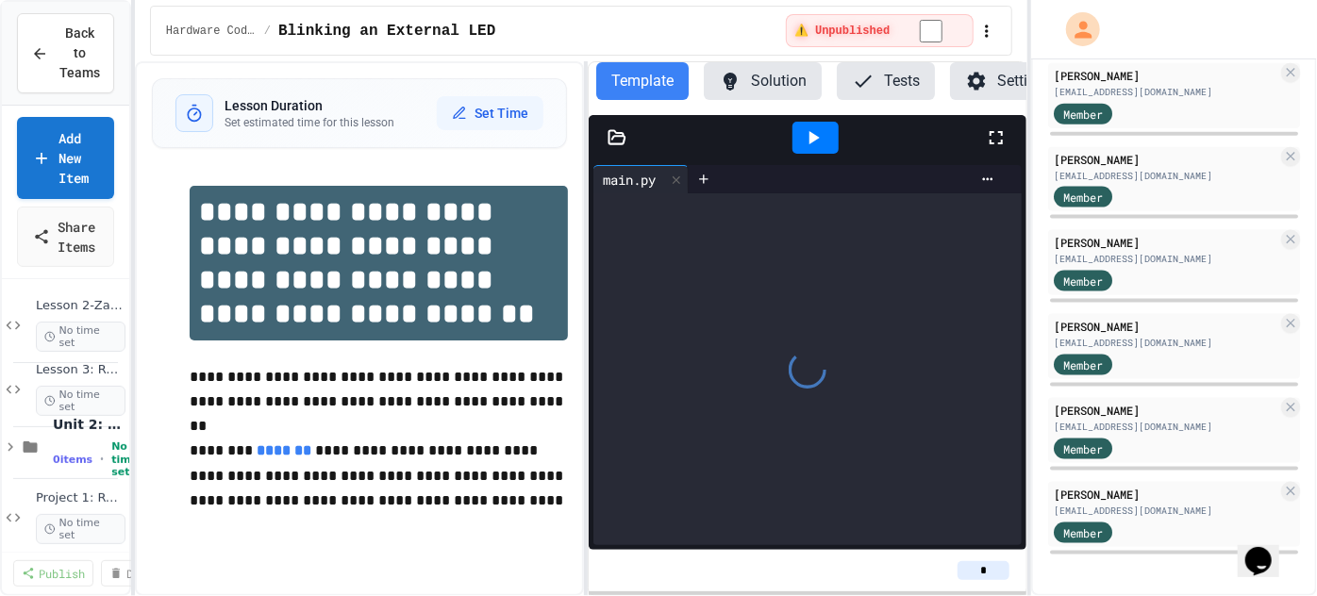
scroll to position [1177, 0]
click at [1295, 403] on icon at bounding box center [1290, 407] width 15 height 15
click at [1293, 488] on icon at bounding box center [1290, 491] width 15 height 15
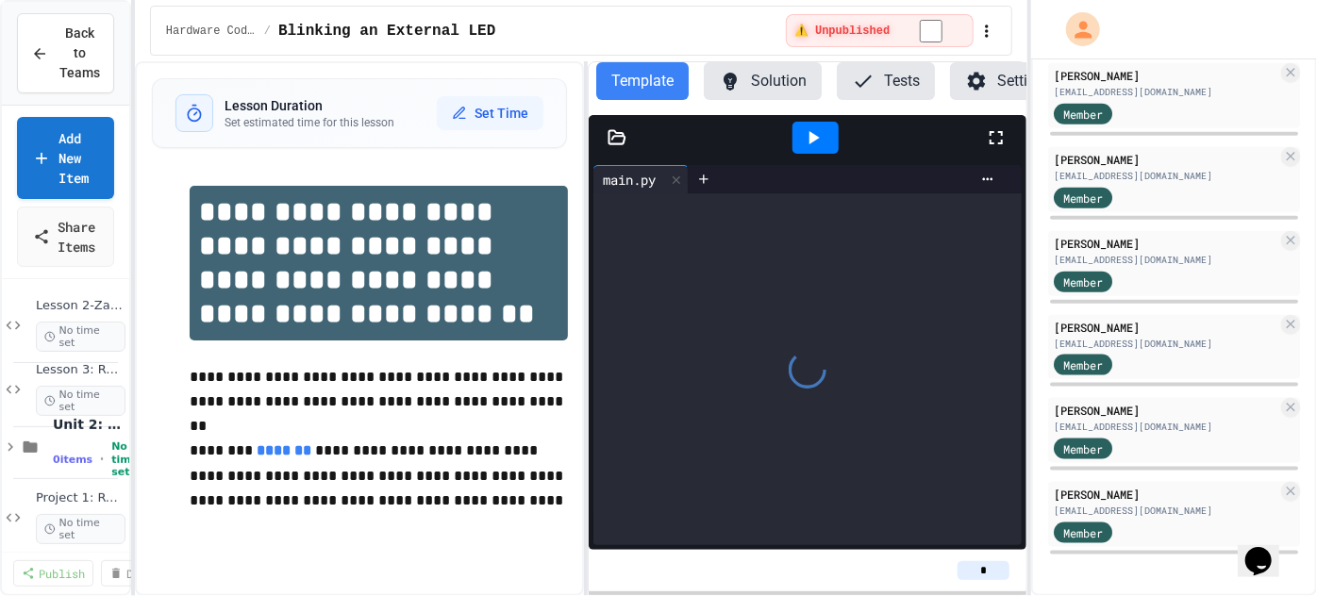
click at [1288, 488] on icon at bounding box center [1290, 491] width 15 height 15
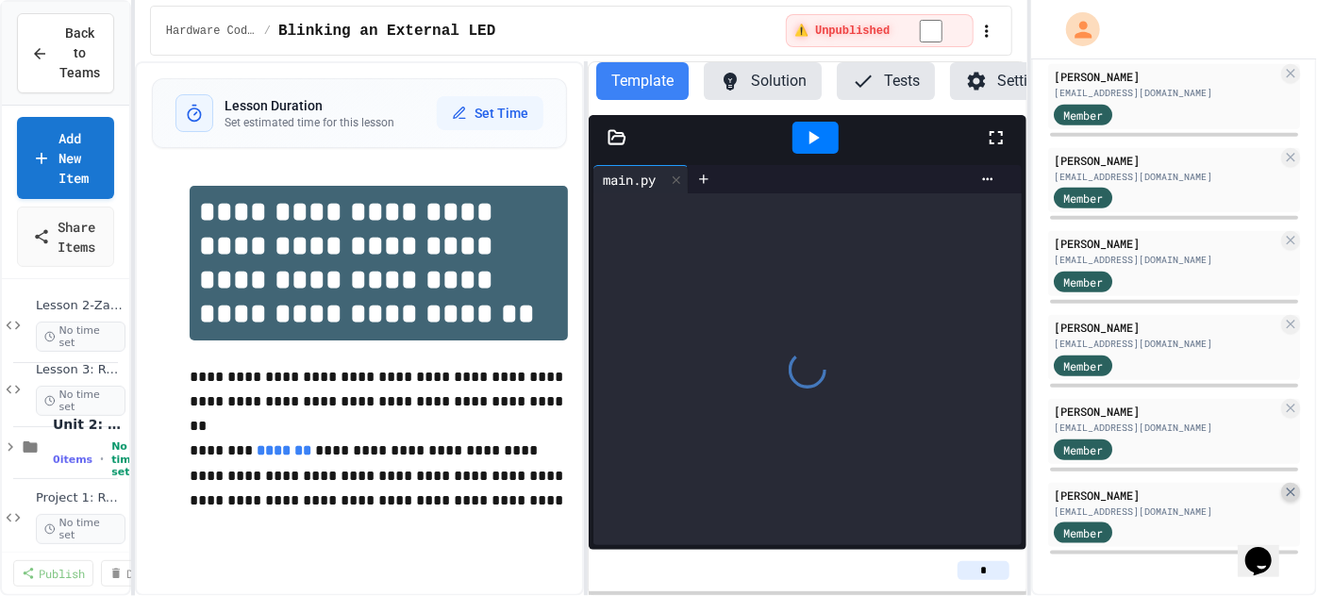
click at [1292, 485] on icon at bounding box center [1290, 492] width 15 height 15
click at [1292, 488] on icon at bounding box center [1290, 491] width 15 height 15
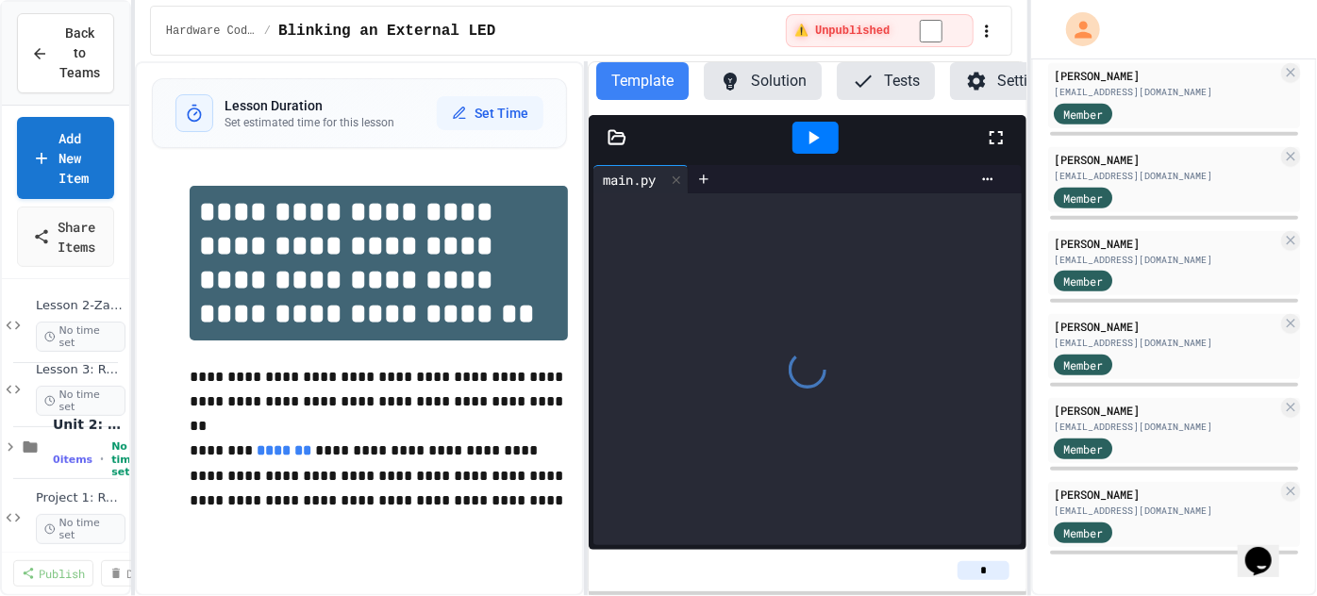
scroll to position [757, 0]
click at [1292, 484] on div at bounding box center [1290, 491] width 19 height 19
click at [1296, 488] on icon at bounding box center [1290, 491] width 15 height 15
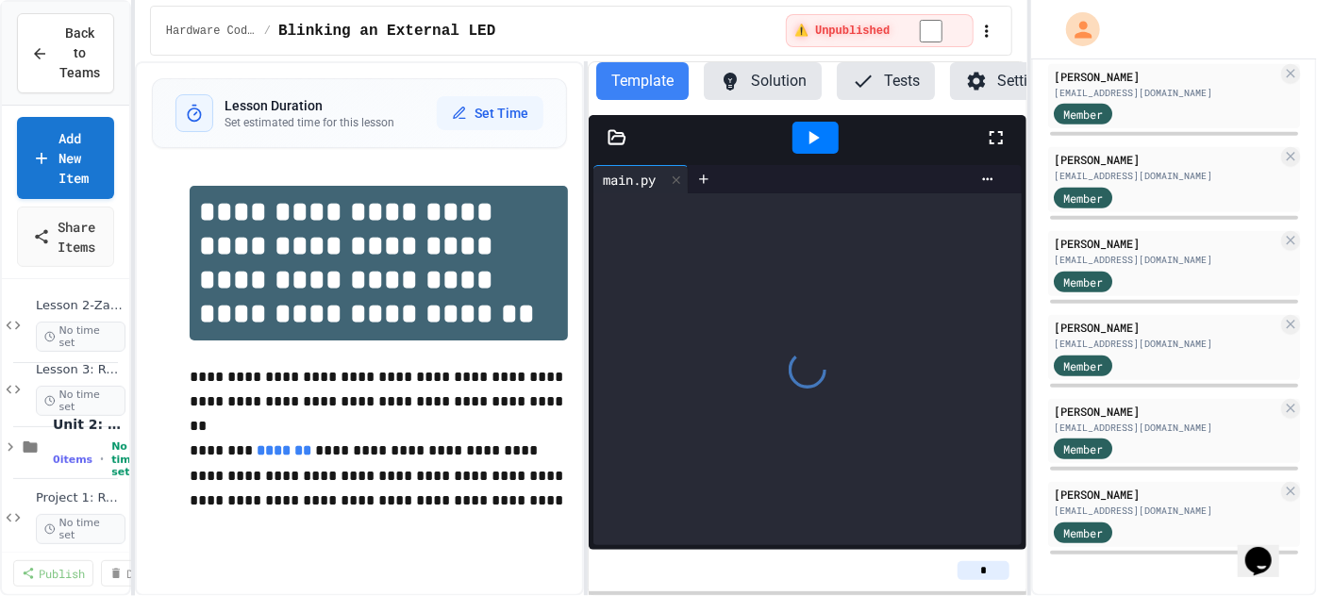
click at [1293, 494] on icon at bounding box center [1289, 492] width 8 height 8
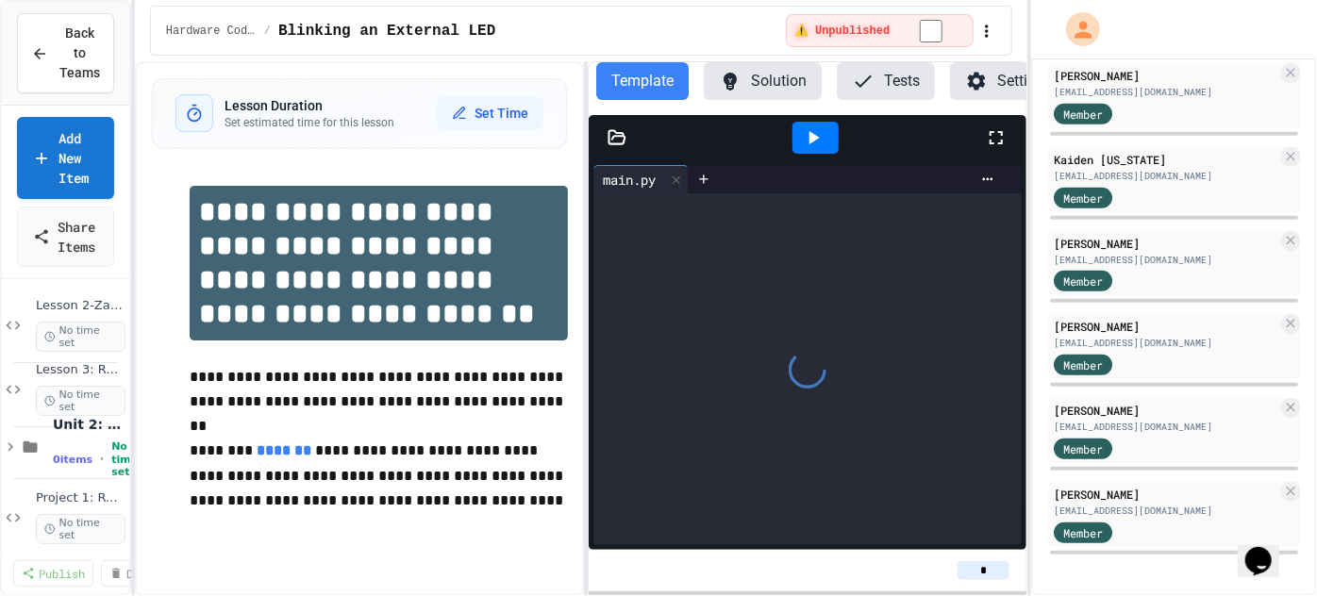
scroll to position [506, 0]
click at [1295, 410] on icon at bounding box center [1290, 407] width 15 height 15
click at [1291, 495] on icon at bounding box center [1290, 491] width 15 height 15
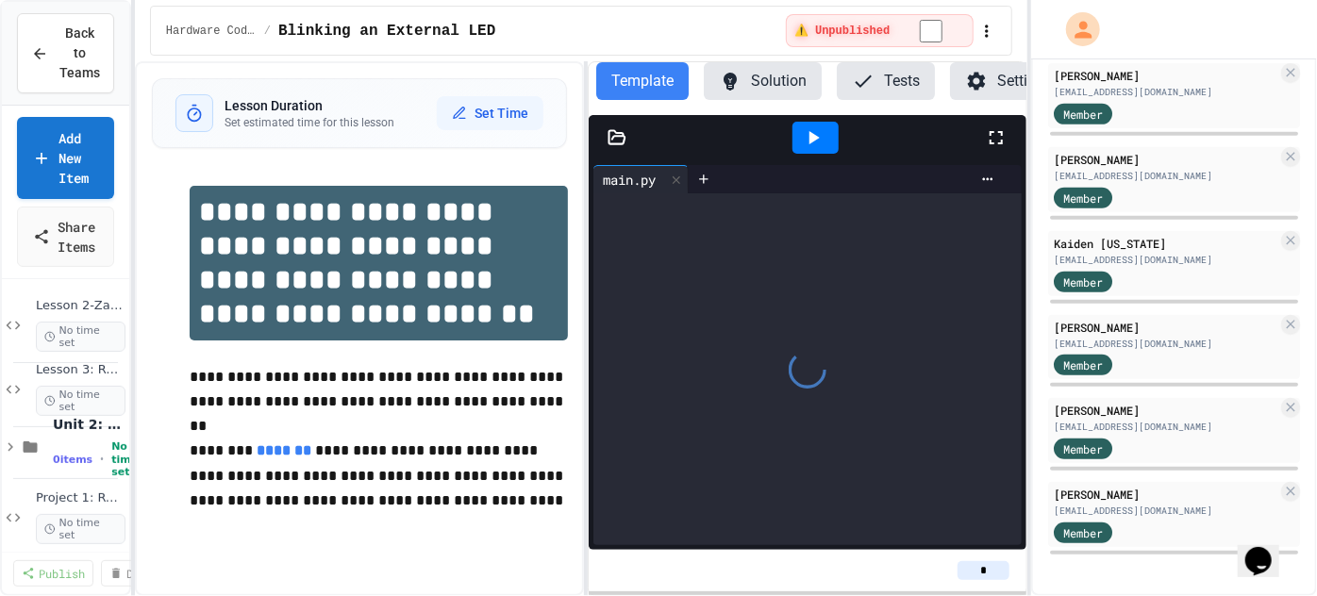
click at [1291, 493] on icon at bounding box center [1290, 491] width 15 height 15
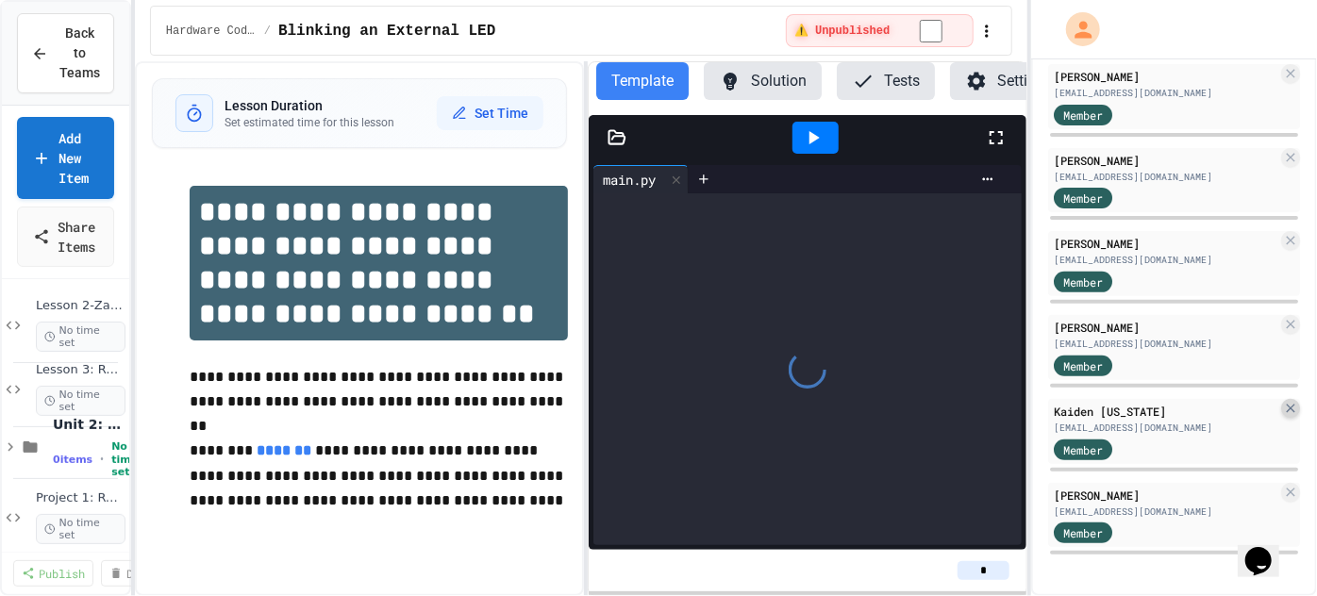
click at [1290, 411] on icon at bounding box center [1290, 408] width 15 height 15
click at [1290, 495] on icon at bounding box center [1290, 491] width 15 height 15
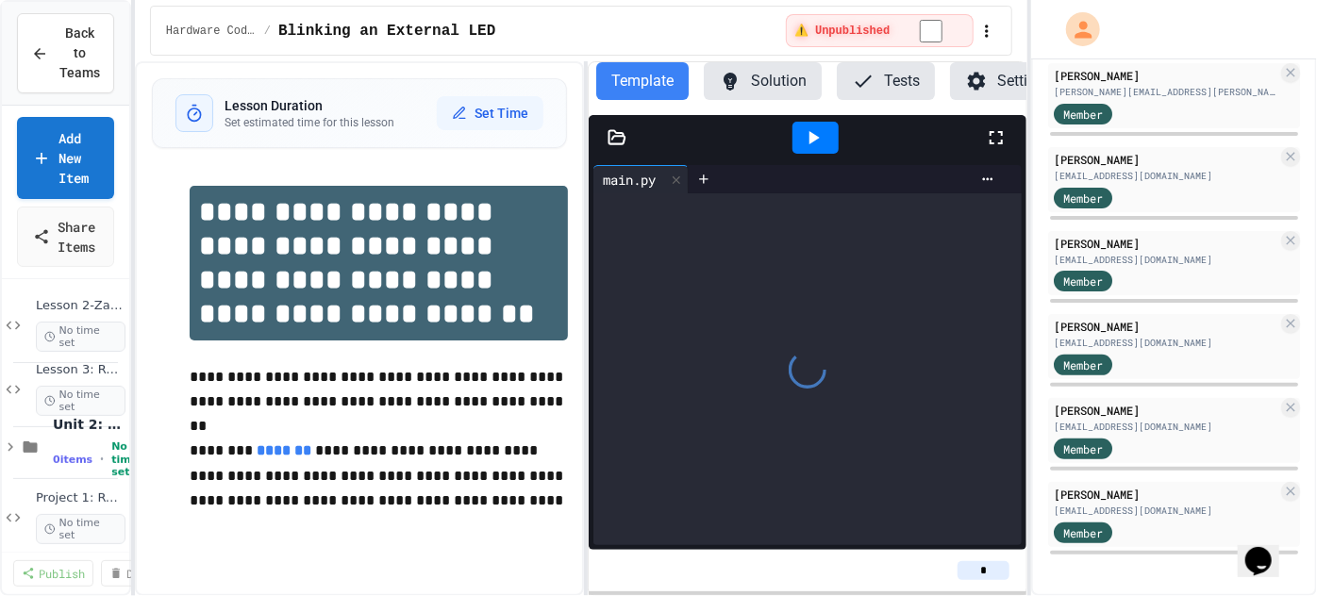
scroll to position [86, 0]
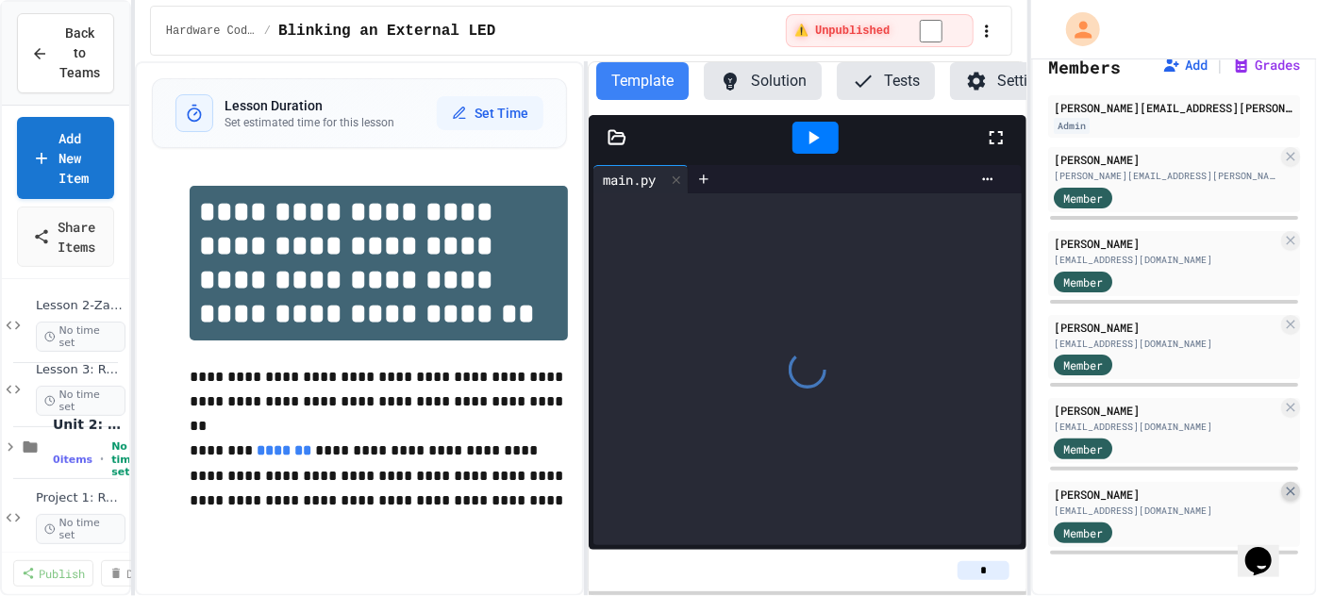
click at [1293, 489] on icon at bounding box center [1289, 491] width 8 height 8
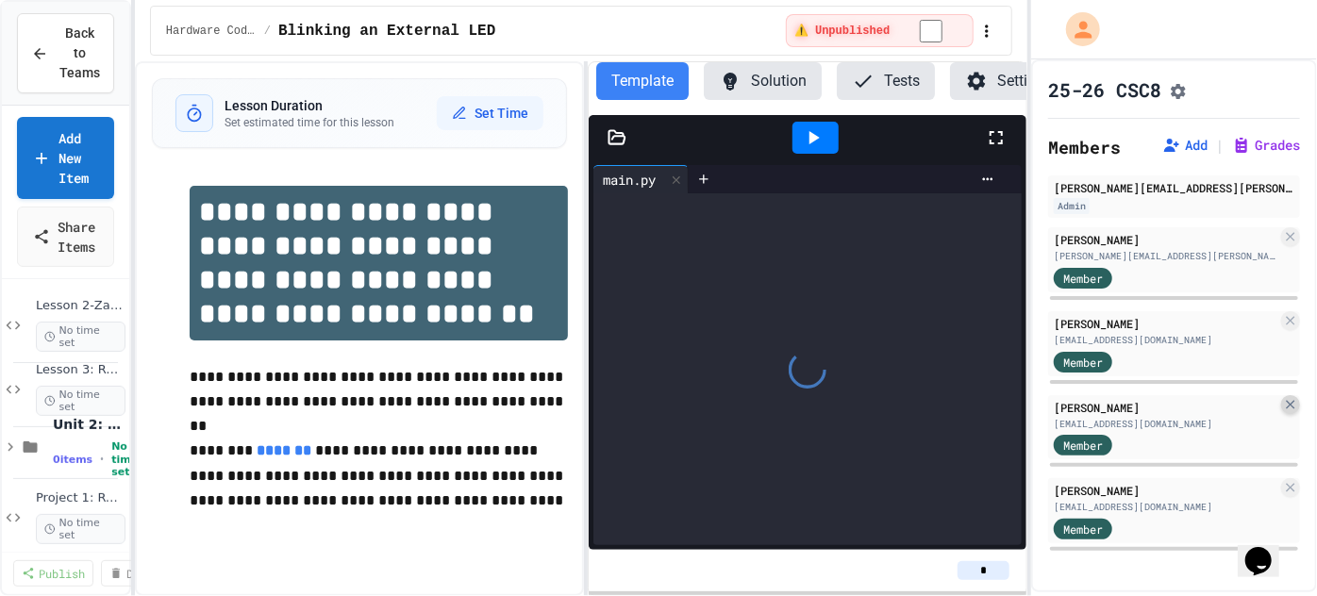
click at [1289, 408] on icon at bounding box center [1289, 404] width 8 height 8
click at [1292, 411] on icon at bounding box center [1290, 404] width 15 height 15
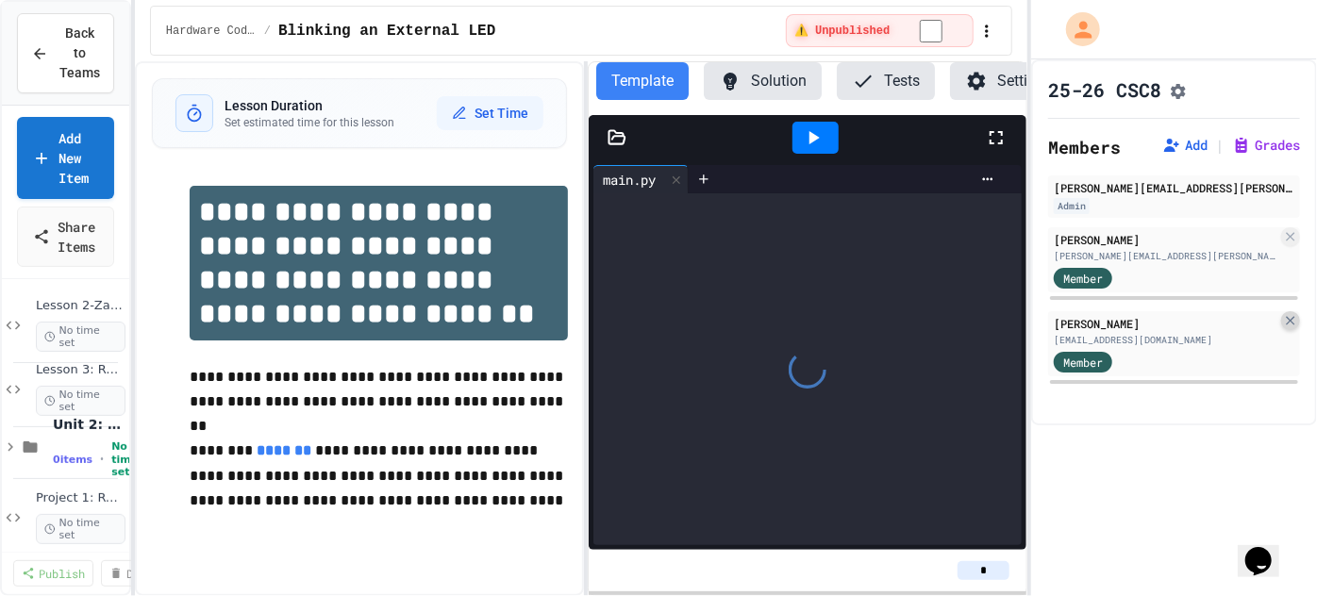
click at [1291, 328] on icon at bounding box center [1290, 320] width 15 height 15
click at [1292, 240] on icon at bounding box center [1289, 236] width 8 height 8
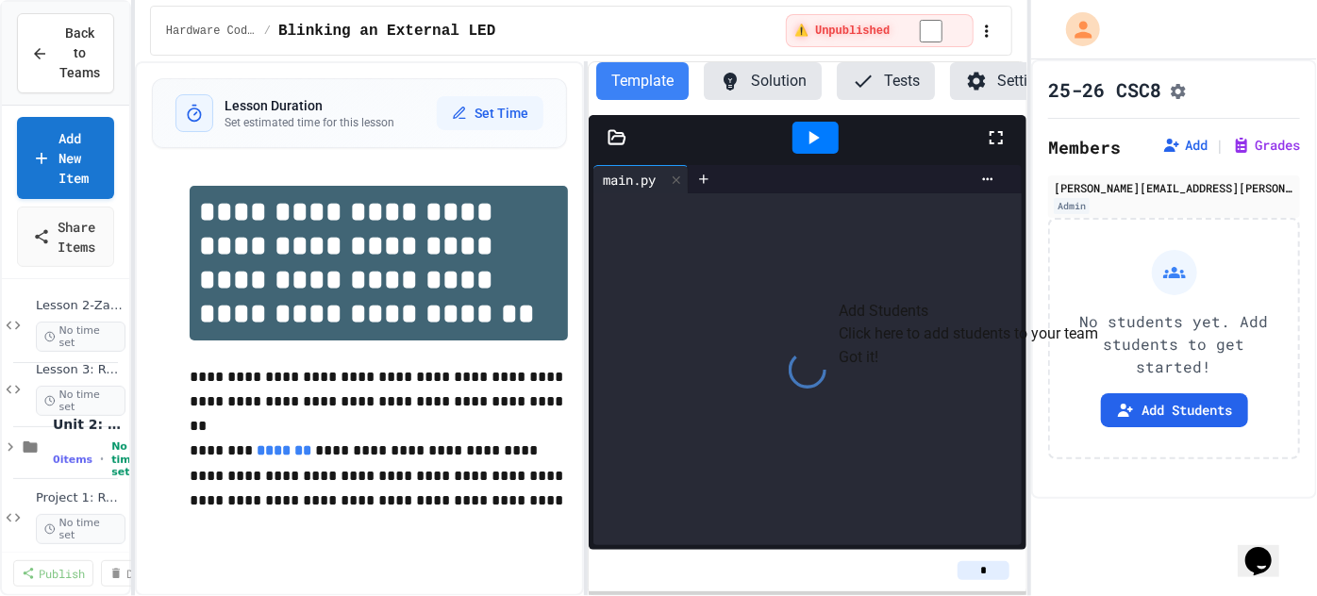
click at [879, 369] on button "Got it!" at bounding box center [859, 357] width 40 height 23
click at [1140, 394] on button "Add Students" at bounding box center [1174, 410] width 147 height 34
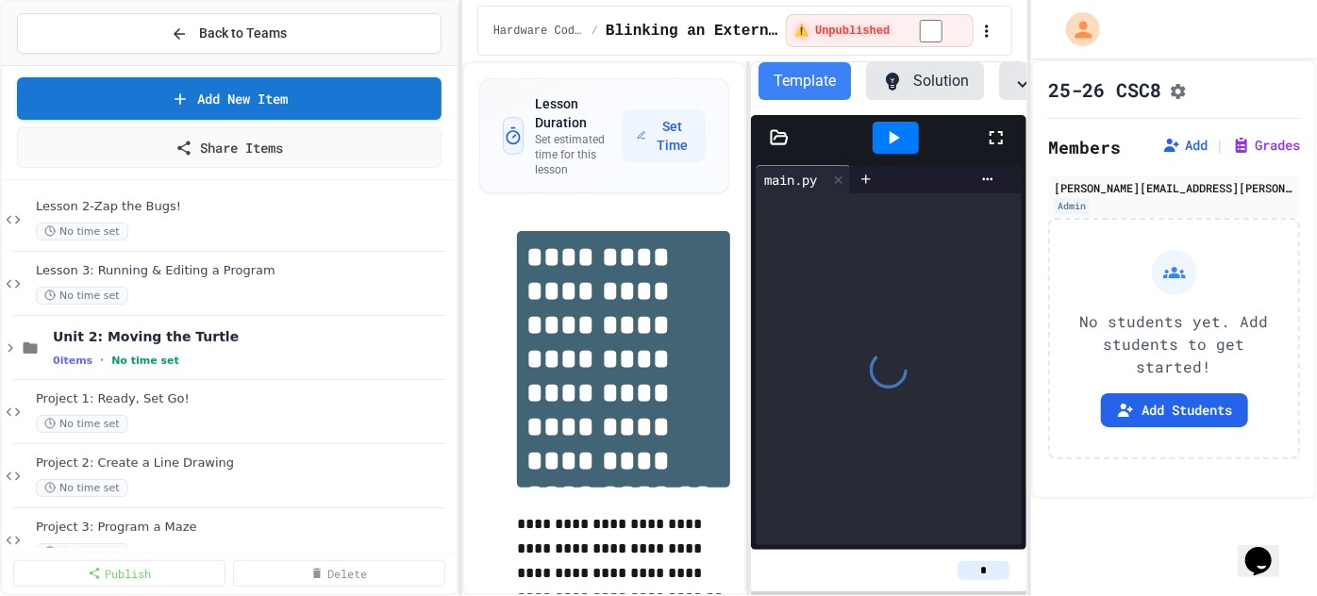
click at [466, 222] on div "**********" at bounding box center [658, 298] width 1317 height 596
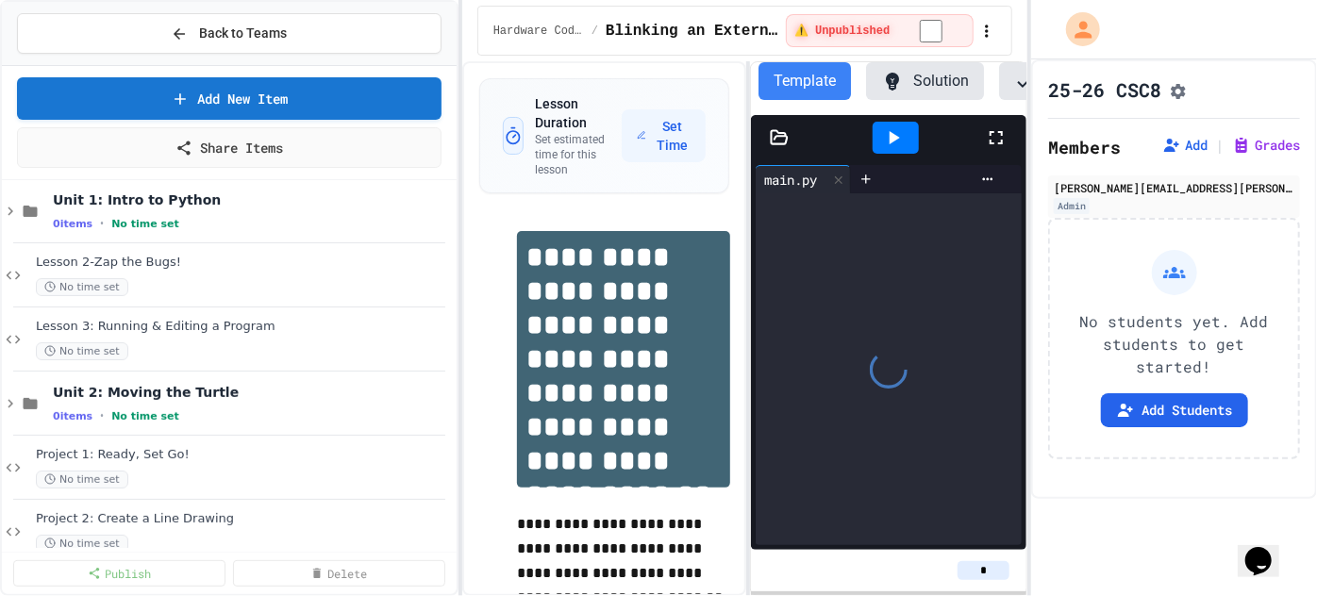
scroll to position [277, 0]
click at [222, 283] on div "No time set" at bounding box center [235, 286] width 398 height 18
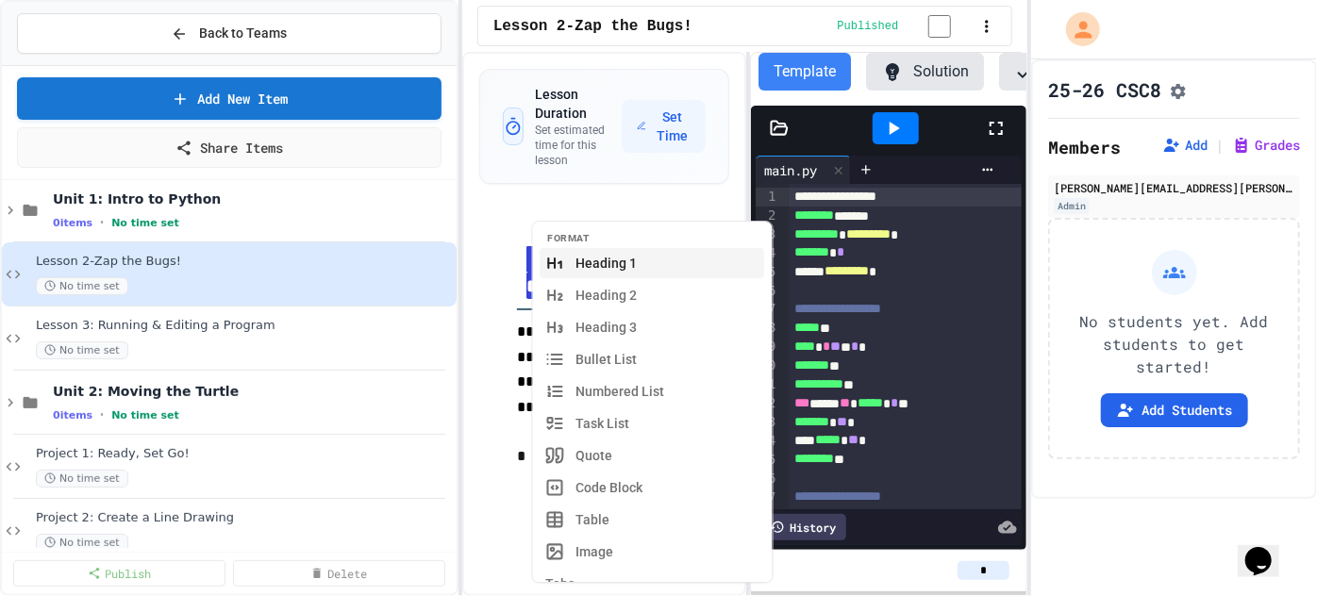
click at [483, 216] on div "**********" at bounding box center [604, 346] width 250 height 286
